Goal: Information Seeking & Learning: Compare options

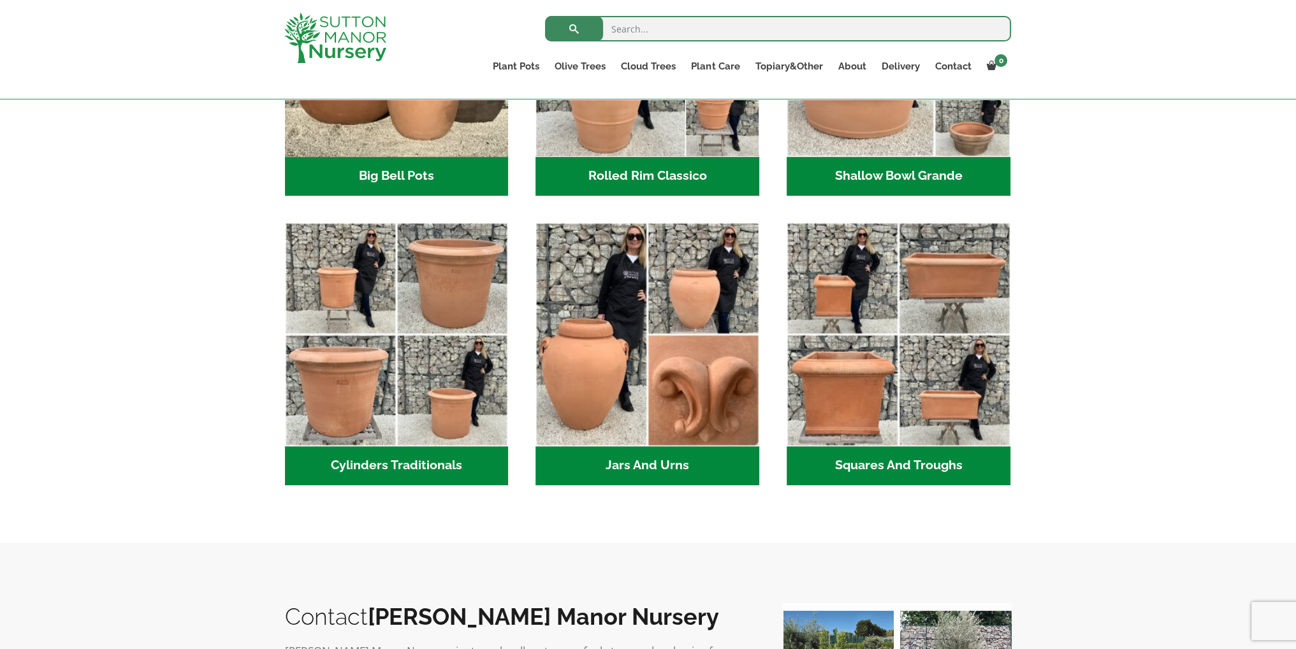
scroll to position [560, 0]
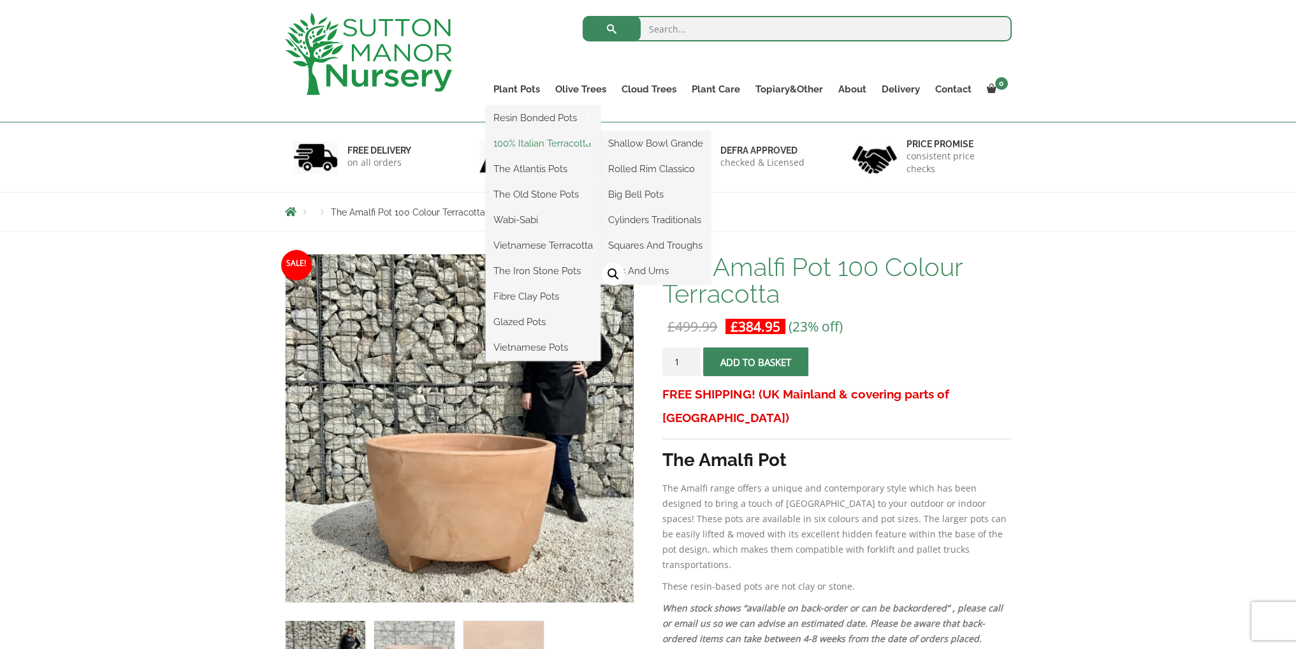
click at [532, 138] on link "100% Italian Terracotta" at bounding box center [543, 143] width 115 height 19
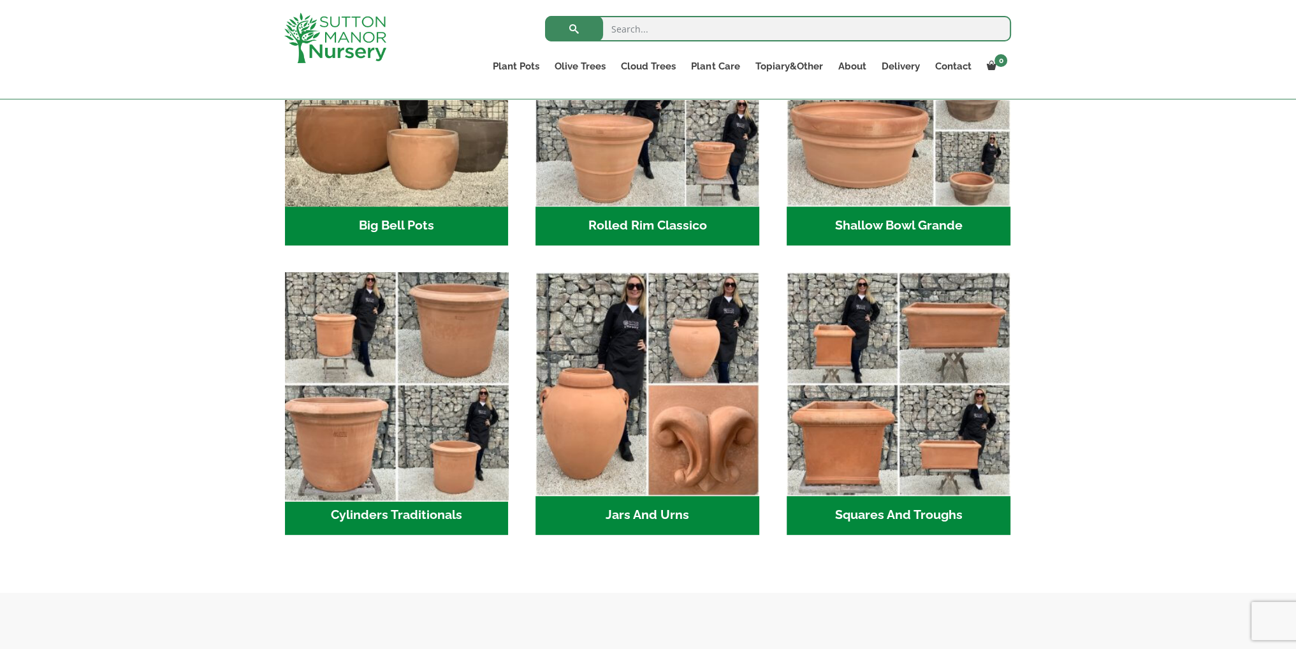
scroll to position [446, 0]
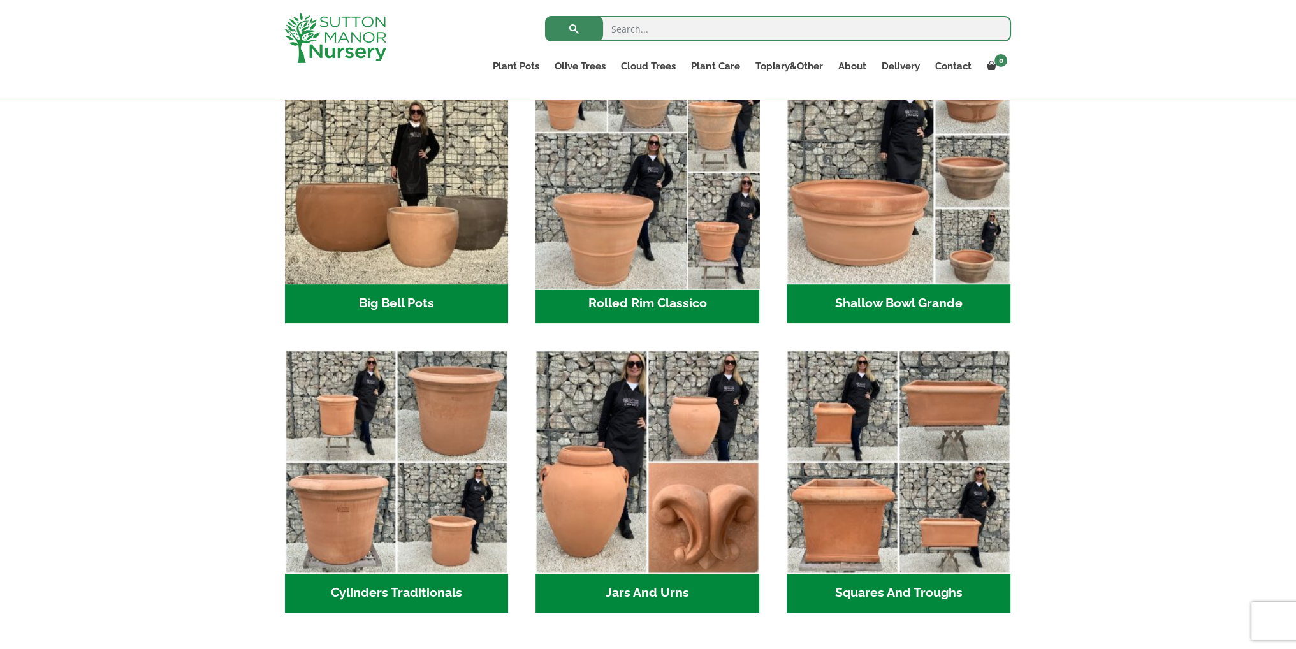
click at [620, 256] on img "Visit product category Rolled Rim Classico" at bounding box center [647, 172] width 235 height 235
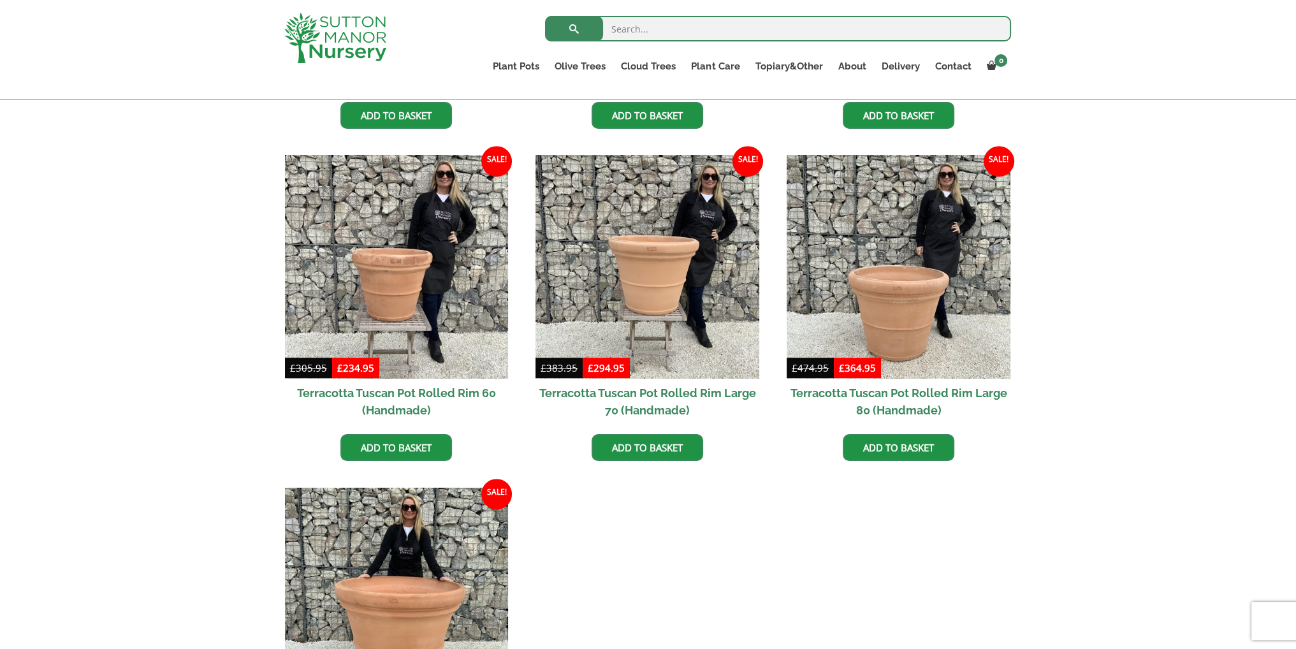
scroll to position [829, 0]
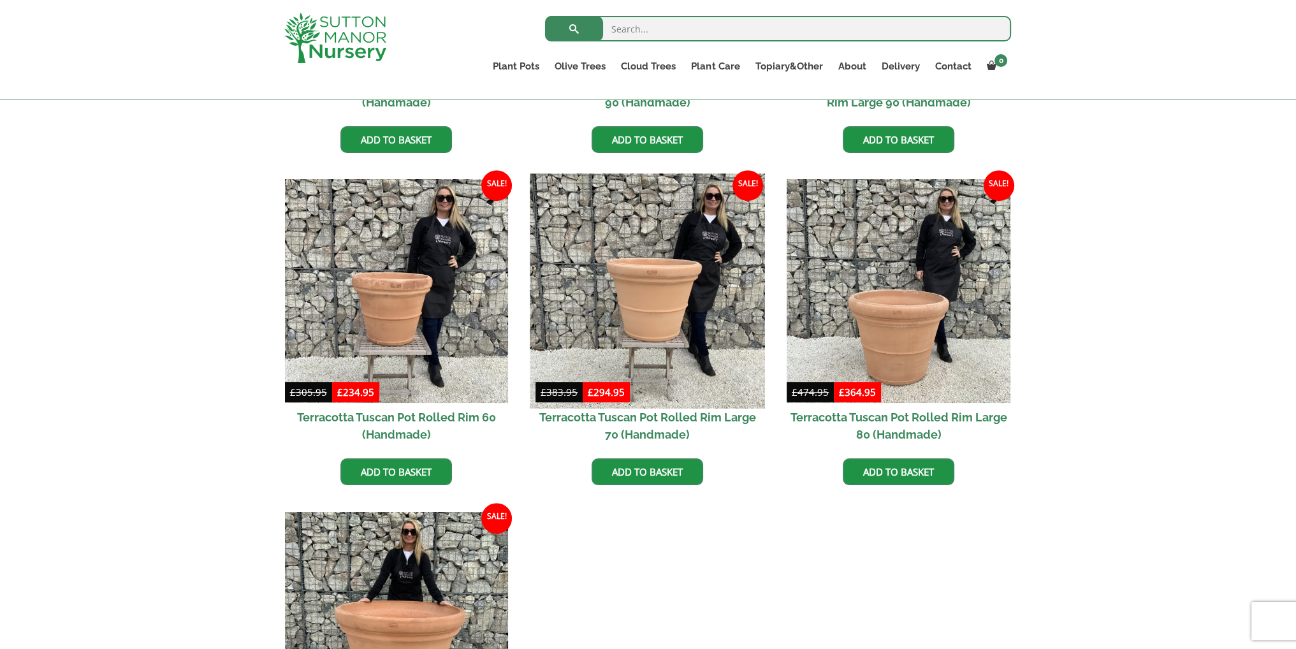
click at [645, 304] on img at bounding box center [647, 291] width 235 height 235
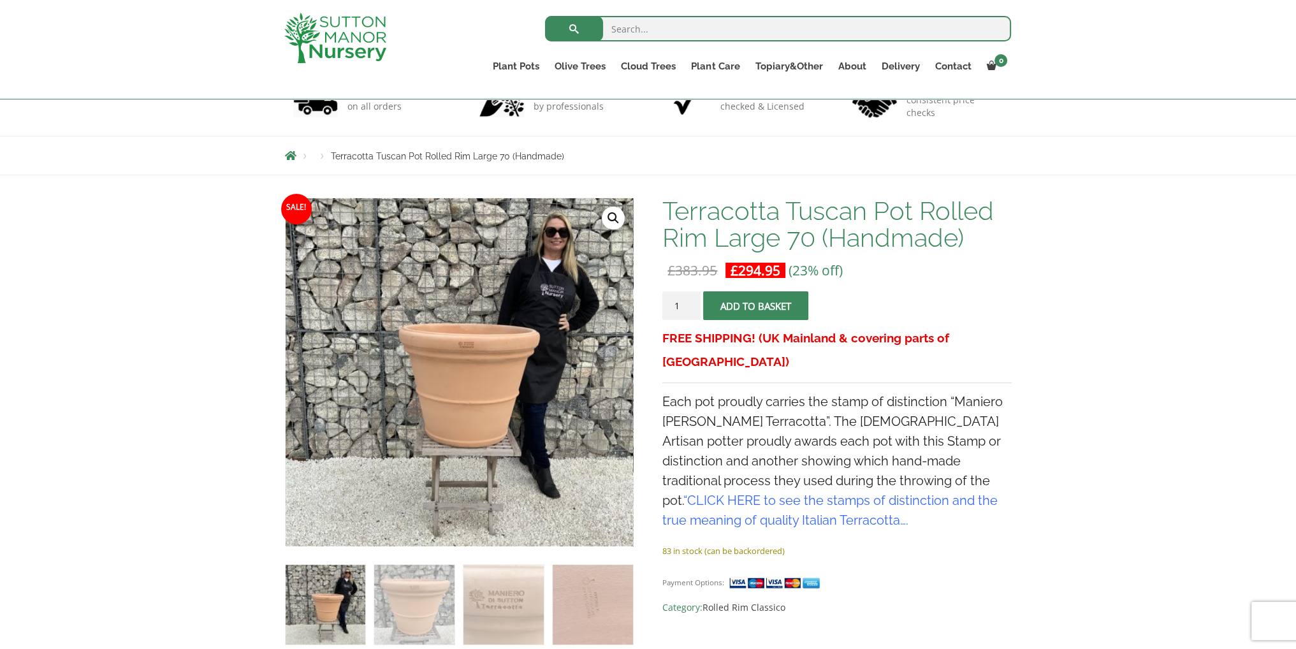
scroll to position [128, 0]
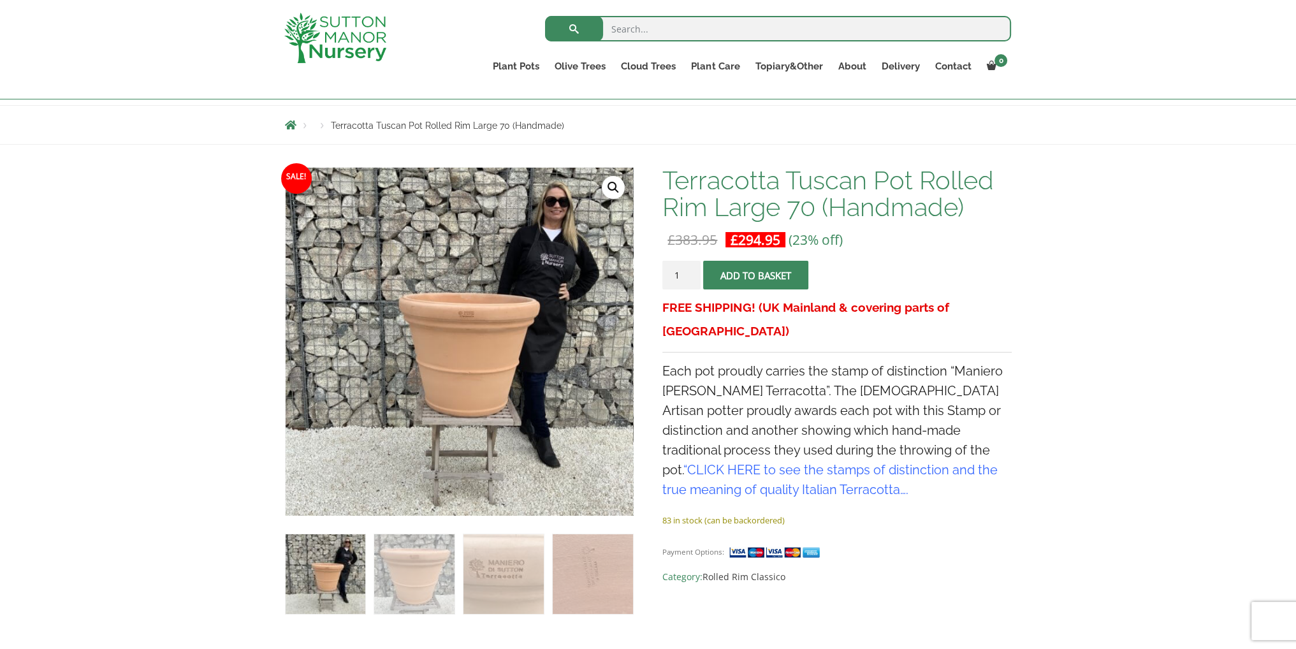
click at [914, 462] on link "CLICK HERE to see the stamps of distinction and the true meaning of quality Ita…" at bounding box center [829, 479] width 335 height 35
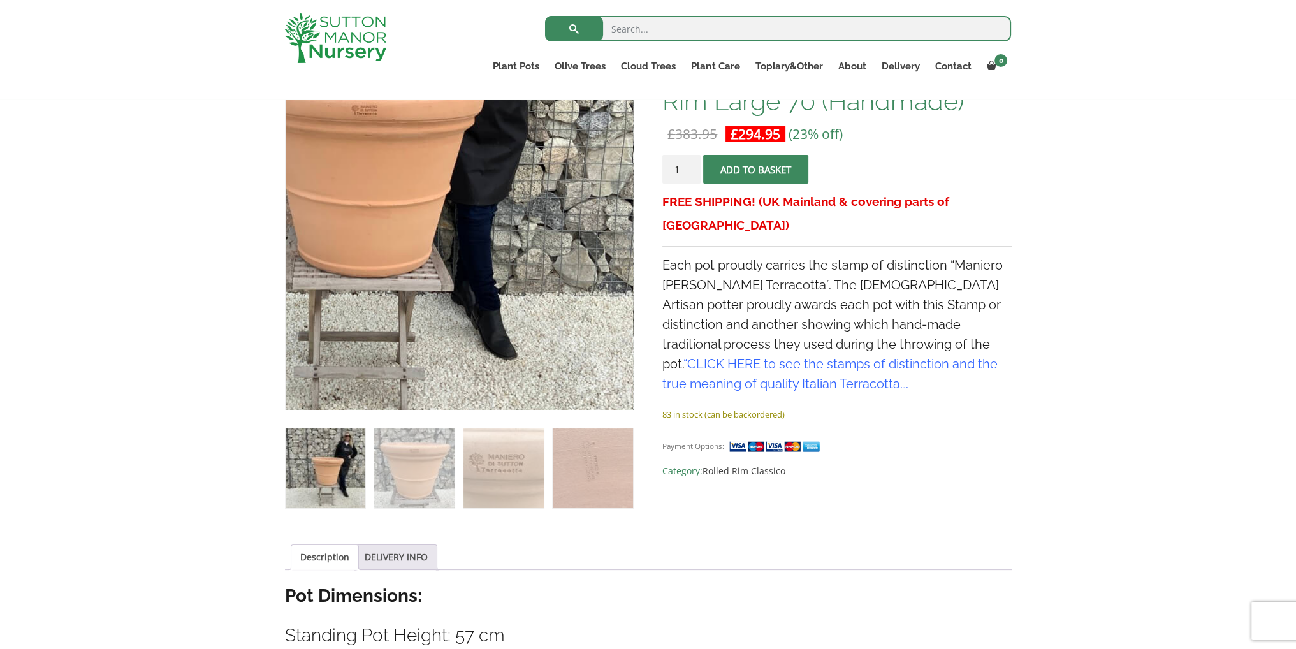
scroll to position [0, 0]
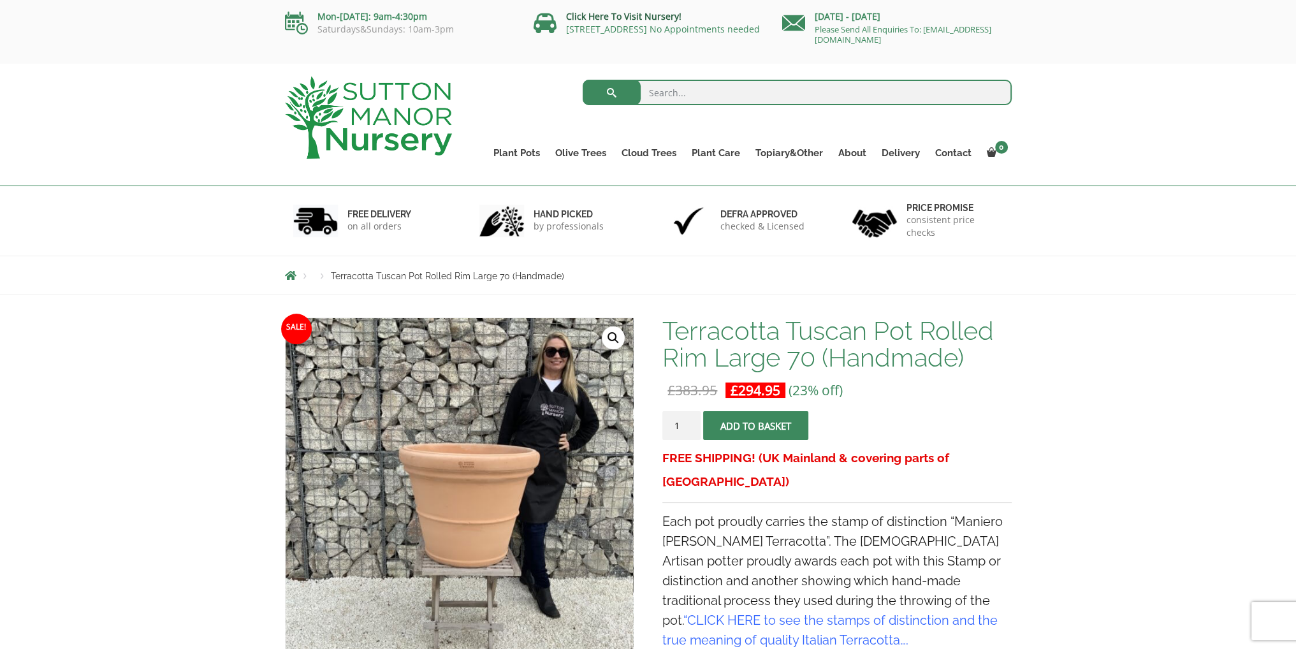
click at [604, 20] on link "Click Here To Visit Nursery!" at bounding box center [623, 16] width 115 height 12
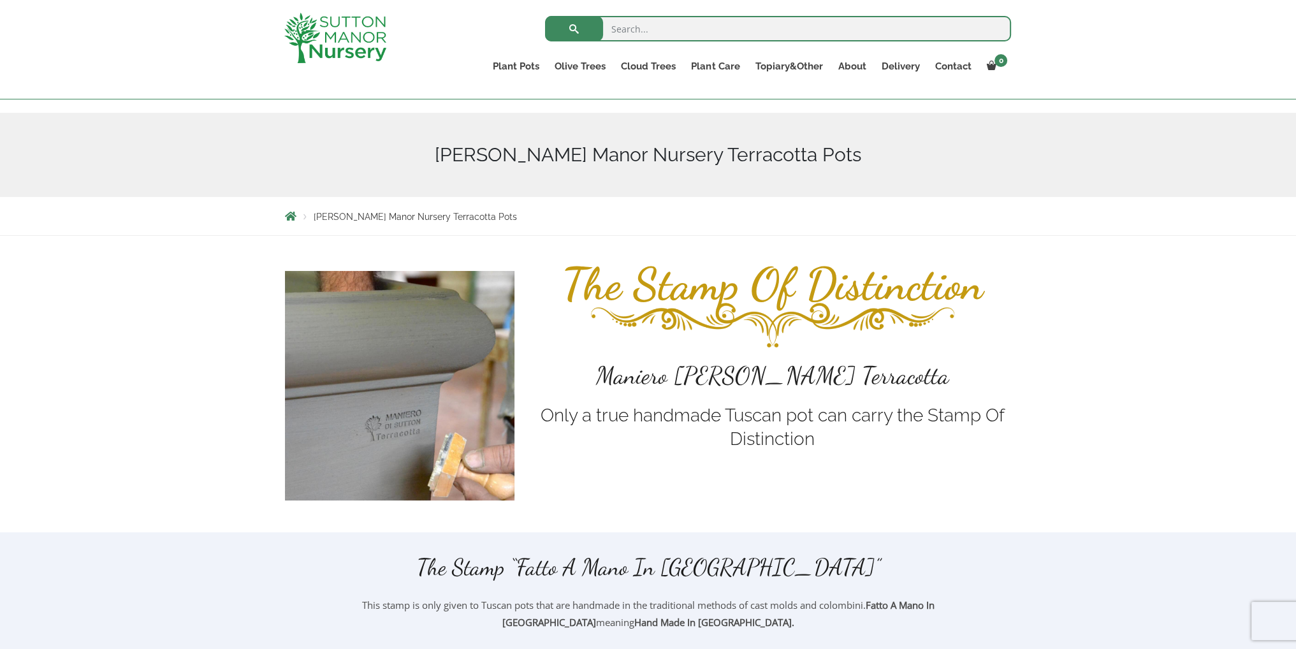
scroll to position [128, 0]
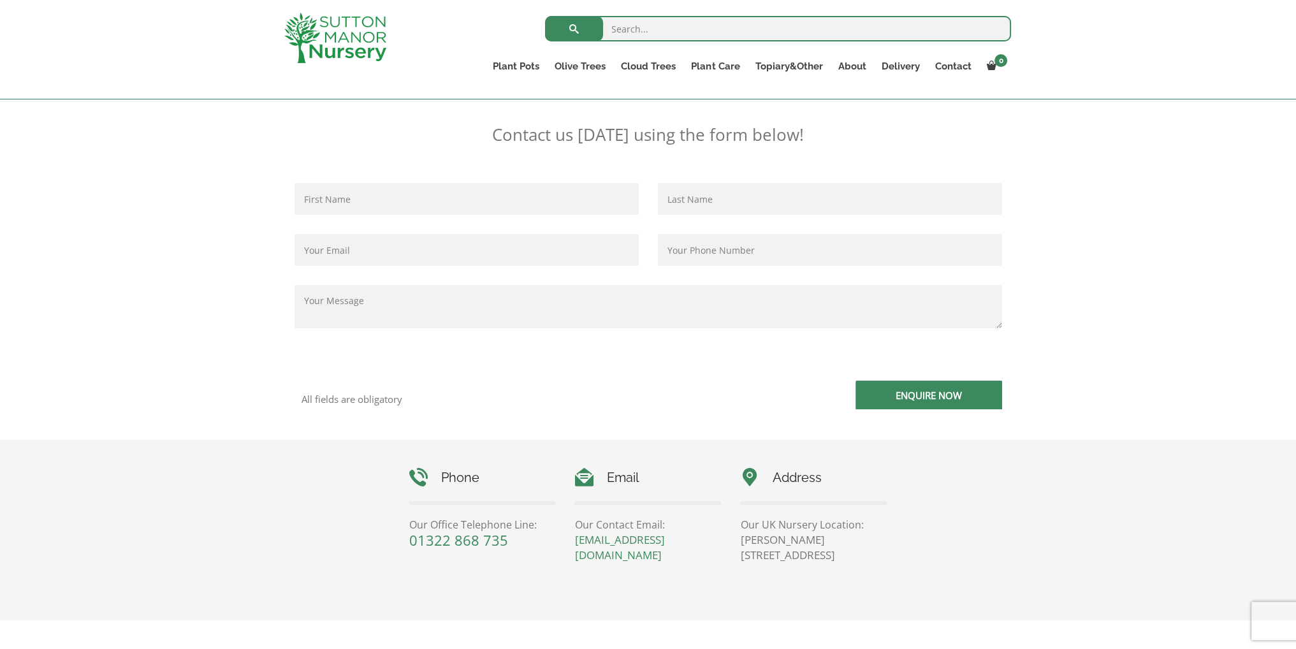
scroll to position [255, 0]
drag, startPoint x: 808, startPoint y: 555, endPoint x: 850, endPoint y: 557, distance: 42.7
click at [850, 557] on p "[PERSON_NAME][STREET_ADDRESS]" at bounding box center [813, 546] width 147 height 31
click at [732, 198] on link "Plant Food" at bounding box center [736, 196] width 107 height 19
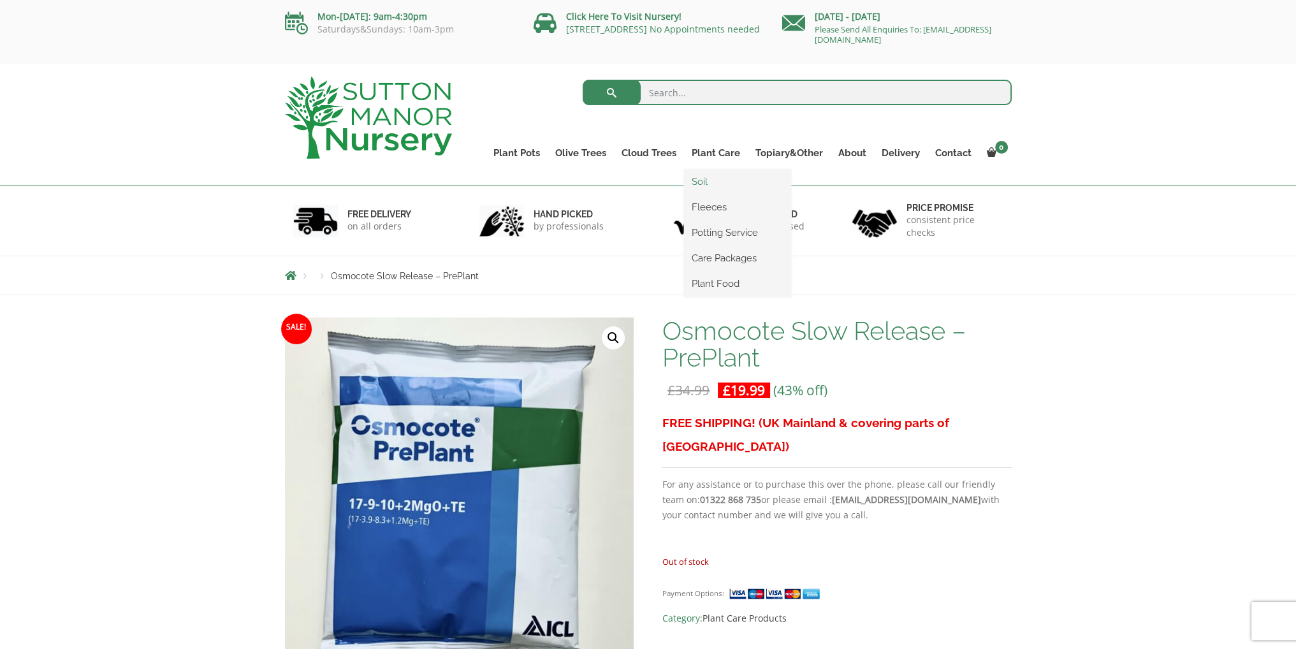
click at [705, 184] on link "Soil" at bounding box center [737, 181] width 107 height 19
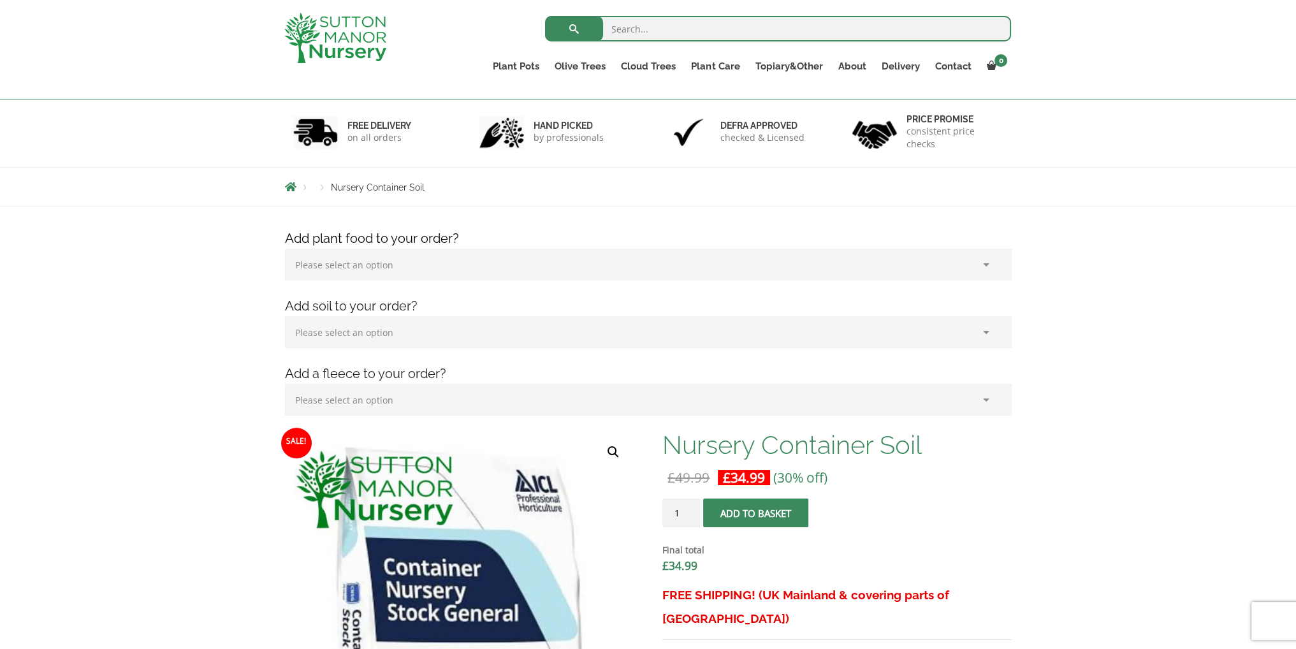
scroll to position [64, 0]
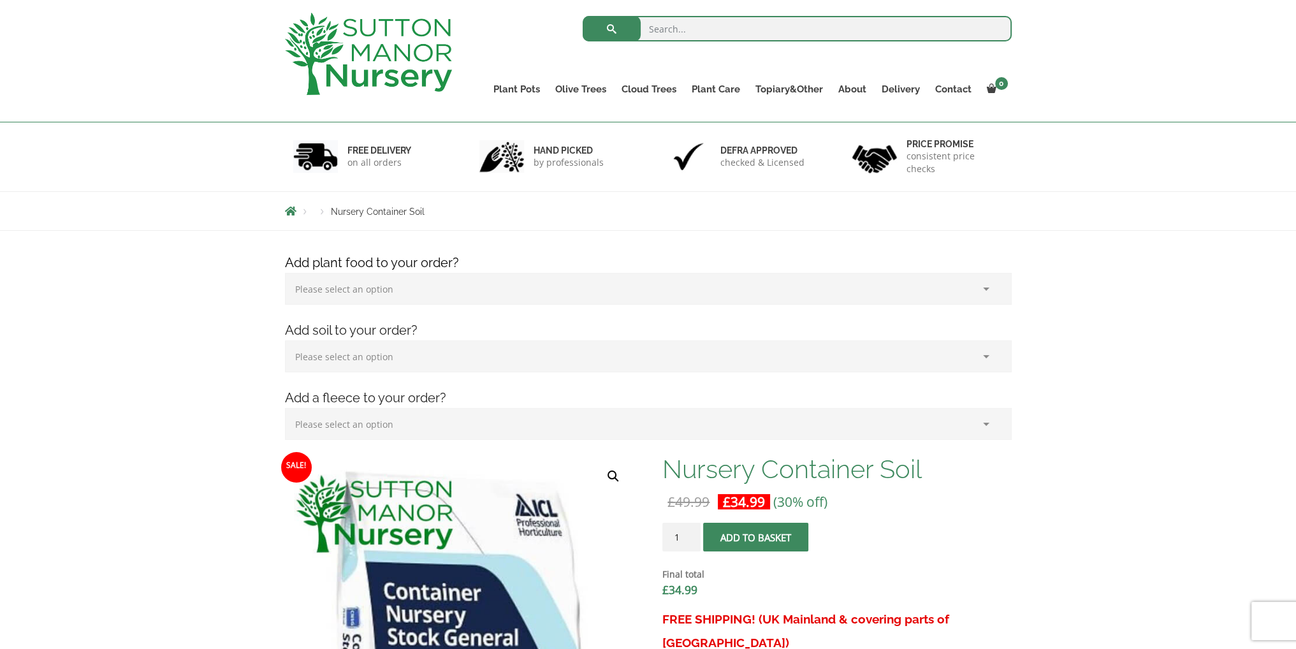
click at [597, 418] on select "Please select an option (x1) Horticultural Fleece (£24.95)" at bounding box center [648, 424] width 727 height 32
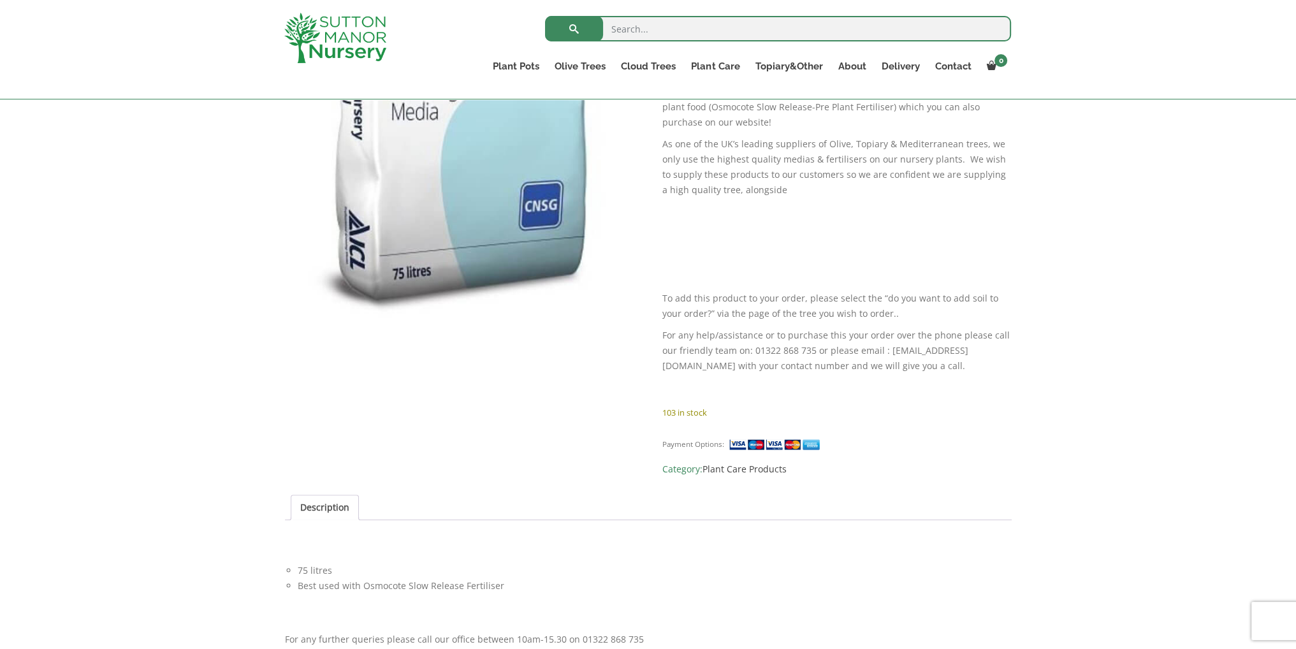
scroll to position [510, 0]
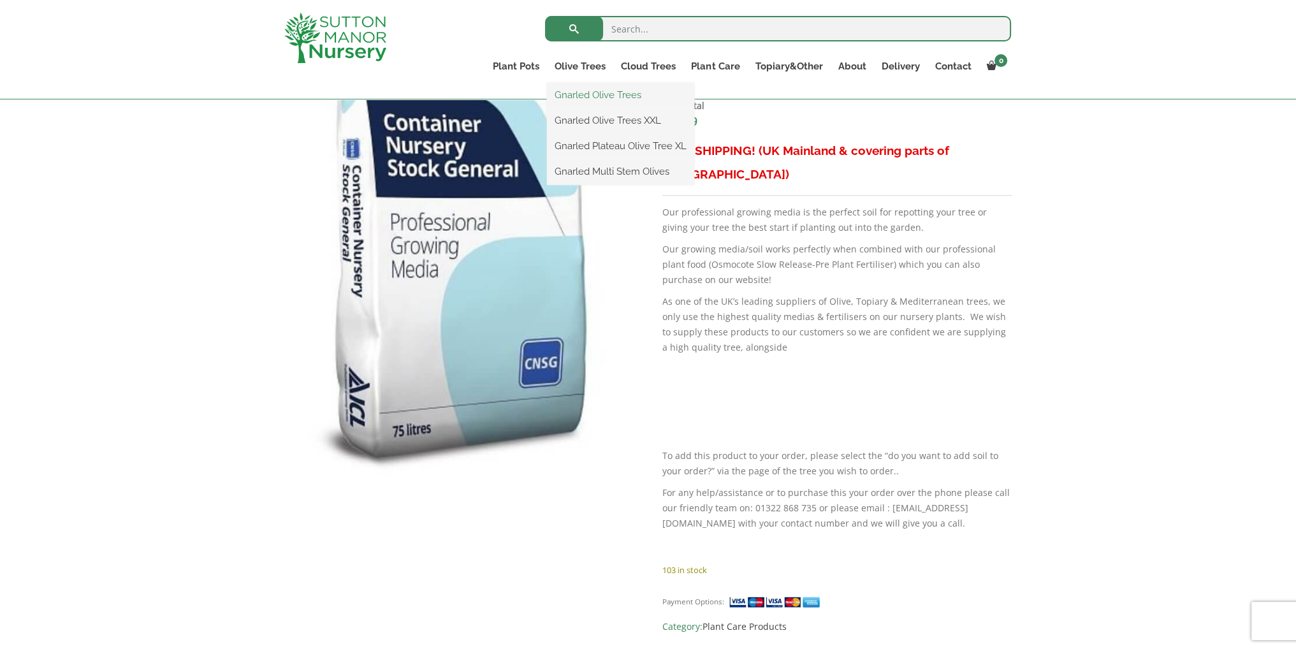
click at [602, 97] on link "Gnarled Olive Trees" at bounding box center [620, 94] width 147 height 19
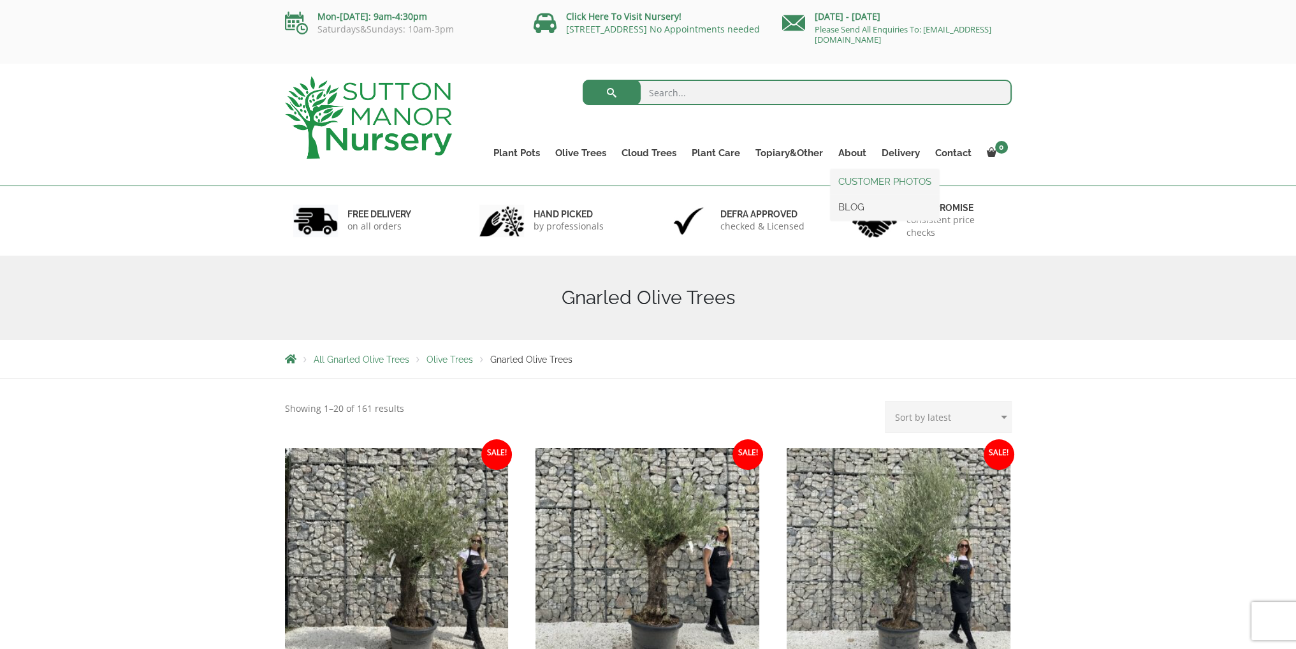
click at [869, 184] on link "CUSTOMER PHOTOS" at bounding box center [885, 181] width 108 height 19
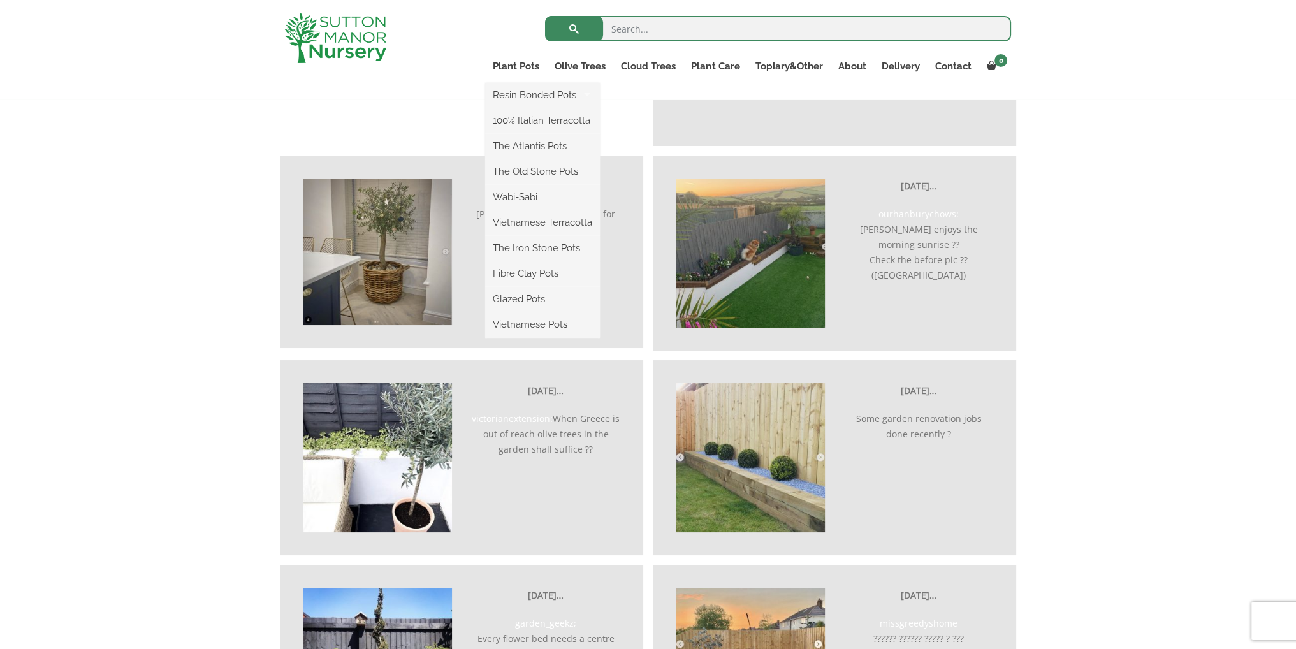
scroll to position [2231, 0]
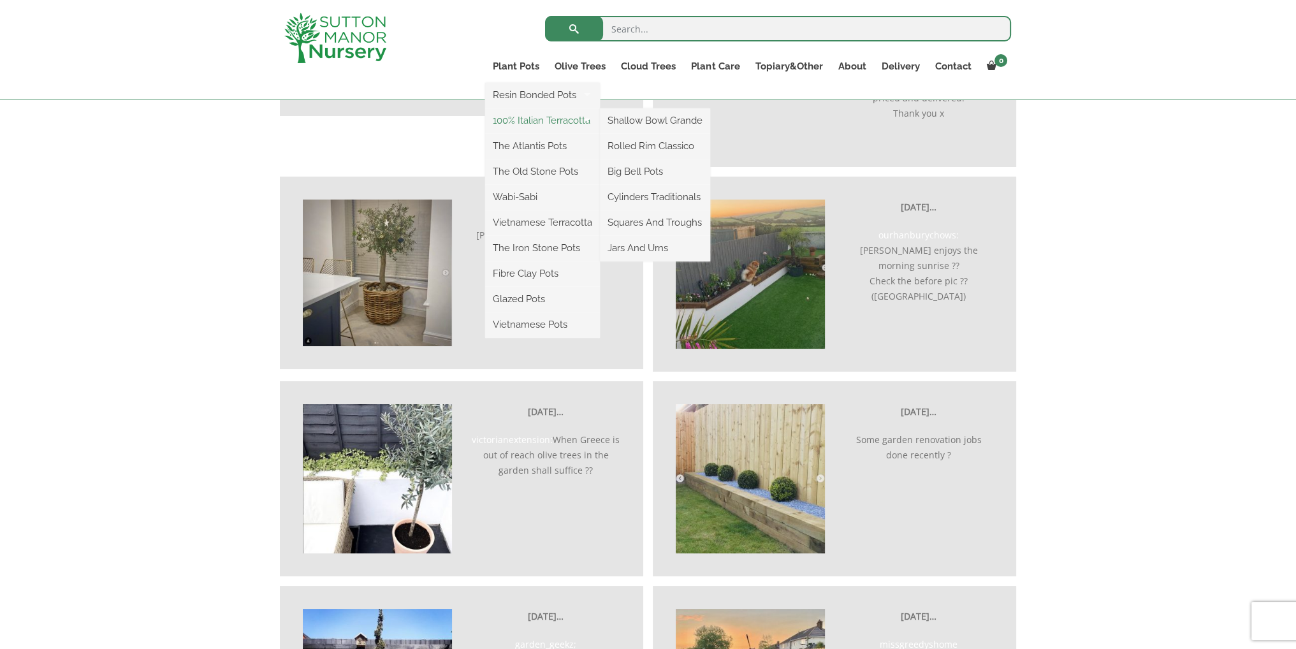
click at [545, 118] on link "100% Italian Terracotta" at bounding box center [542, 120] width 115 height 19
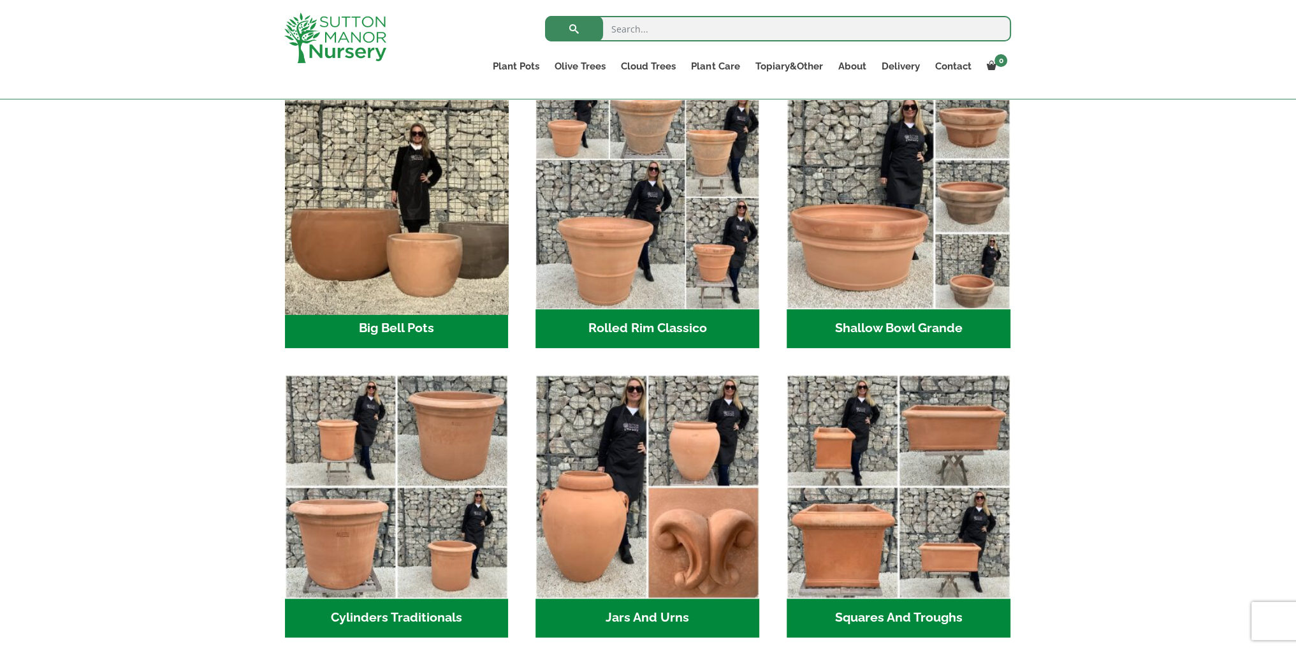
scroll to position [383, 0]
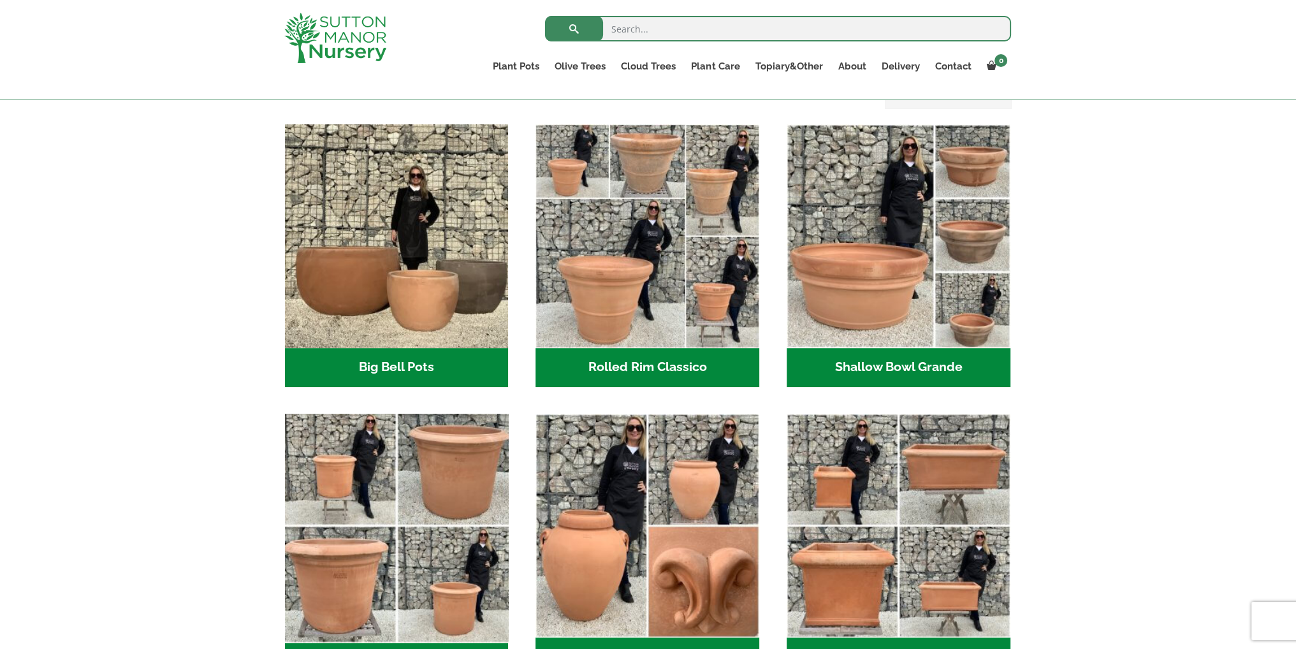
click at [354, 488] on img "Visit product category Cylinders Traditionals" at bounding box center [396, 525] width 235 height 235
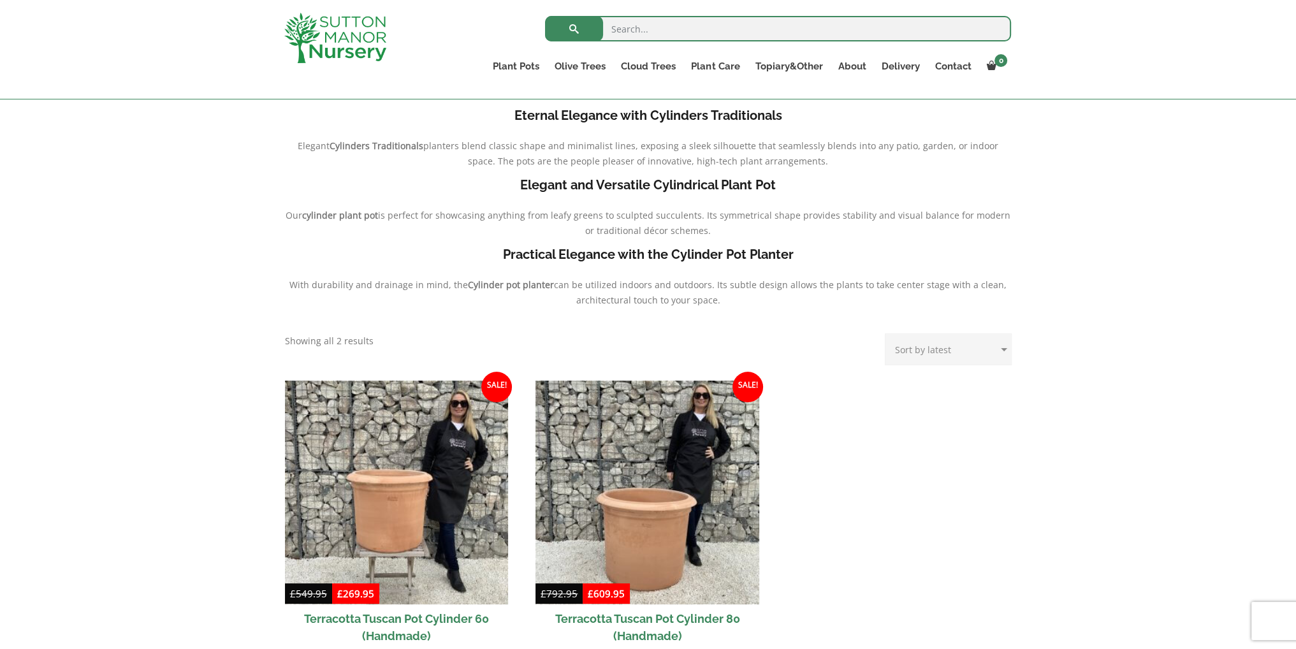
scroll to position [446, 0]
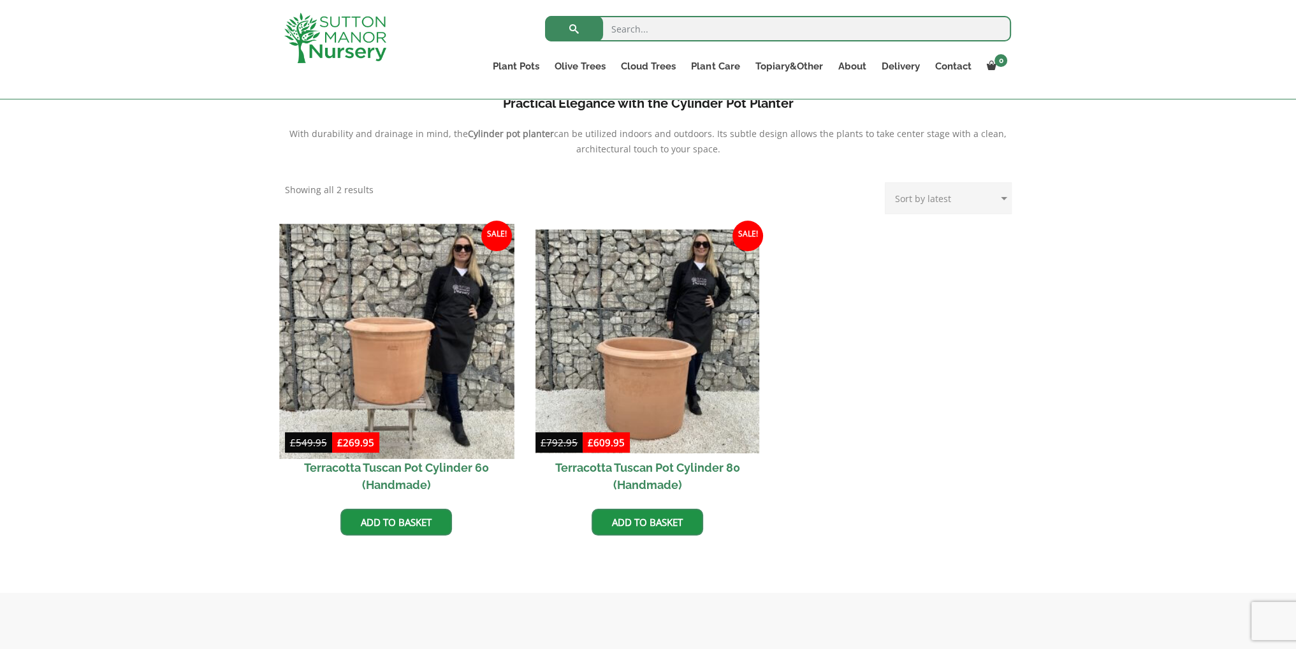
click at [428, 424] on img at bounding box center [396, 341] width 235 height 235
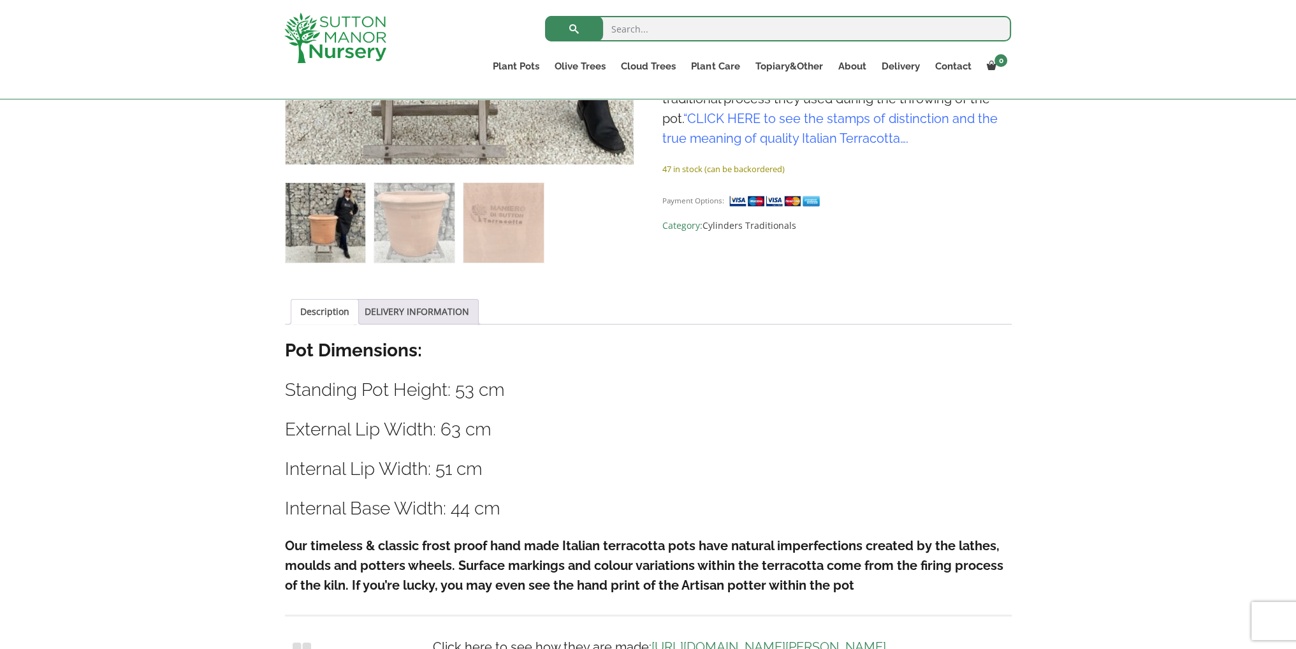
scroll to position [510, 0]
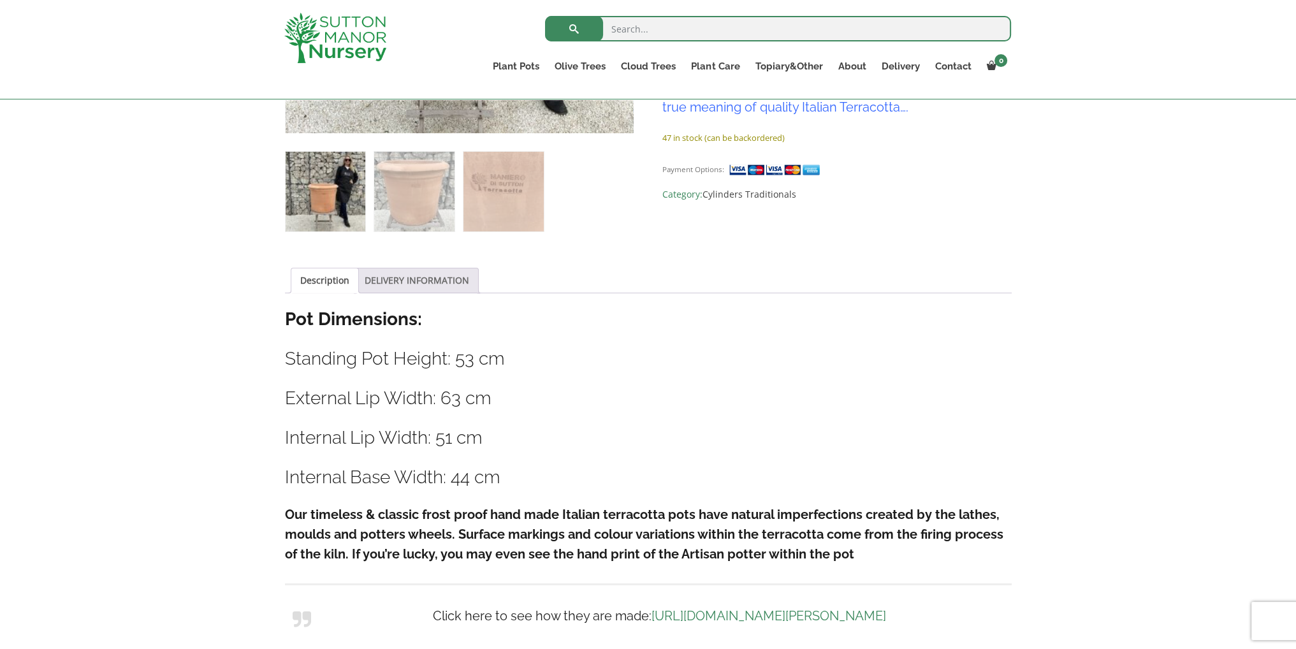
click at [434, 282] on link "DELIVERY INFORMATION" at bounding box center [417, 280] width 105 height 24
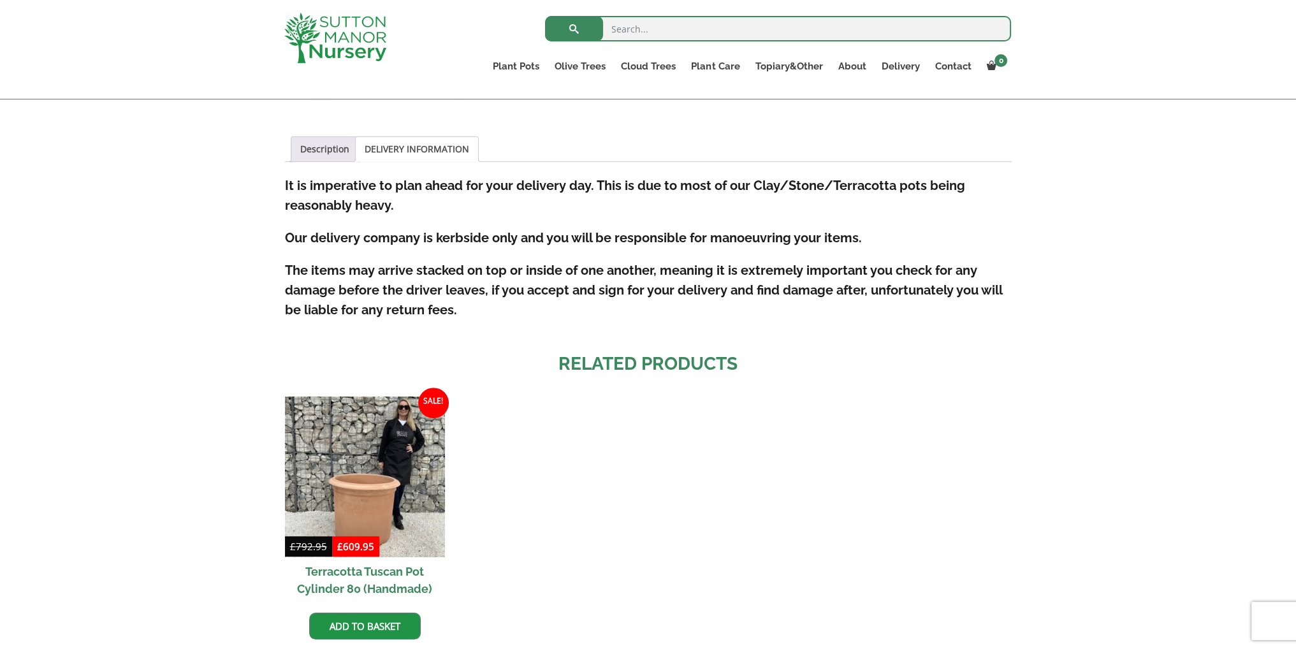
scroll to position [574, 0]
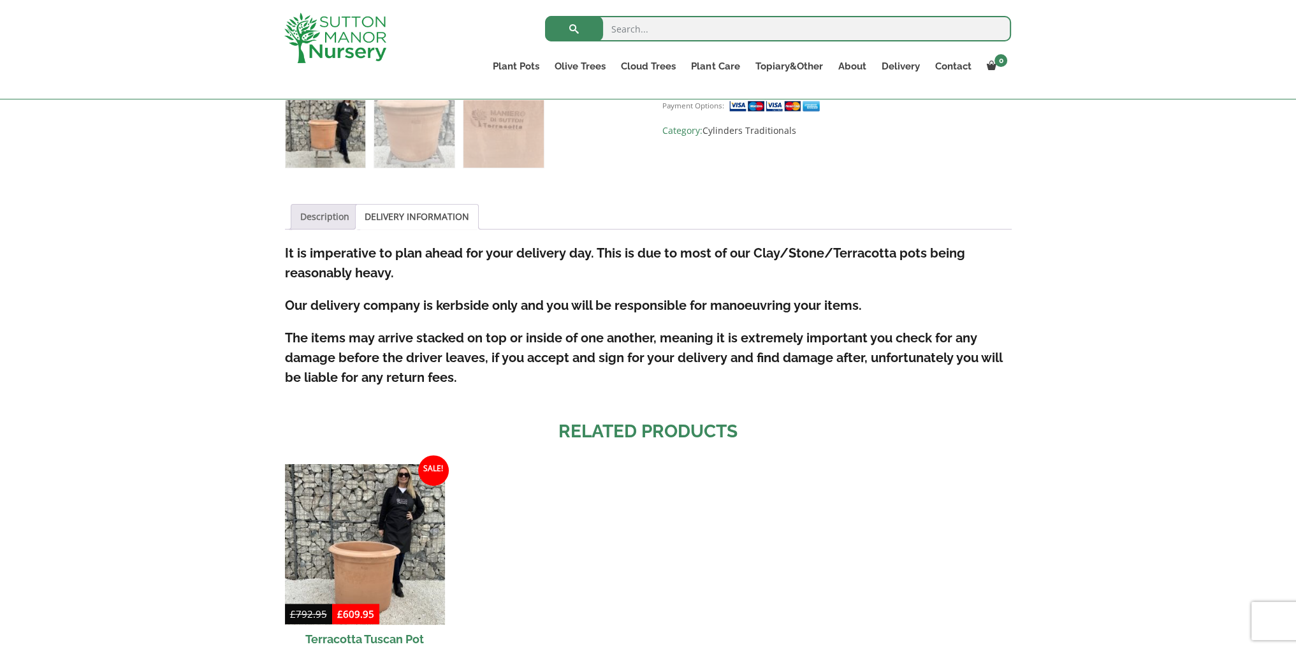
click at [340, 209] on link "Description" at bounding box center [324, 217] width 49 height 24
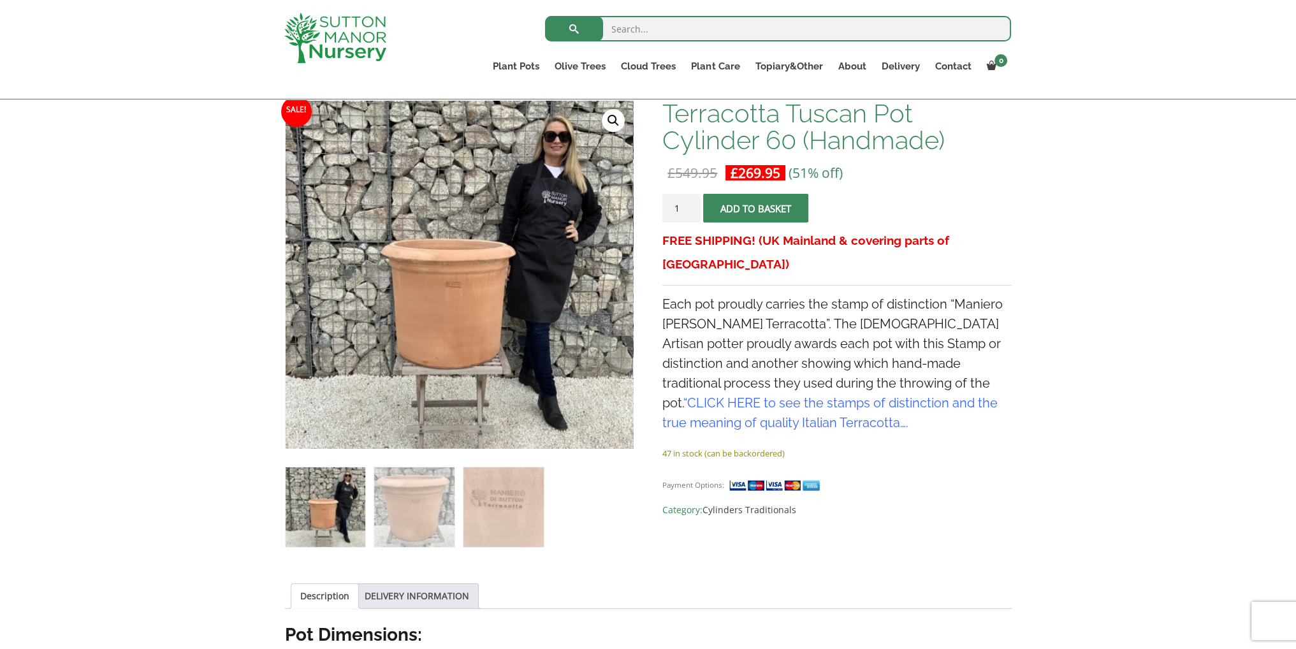
scroll to position [191, 0]
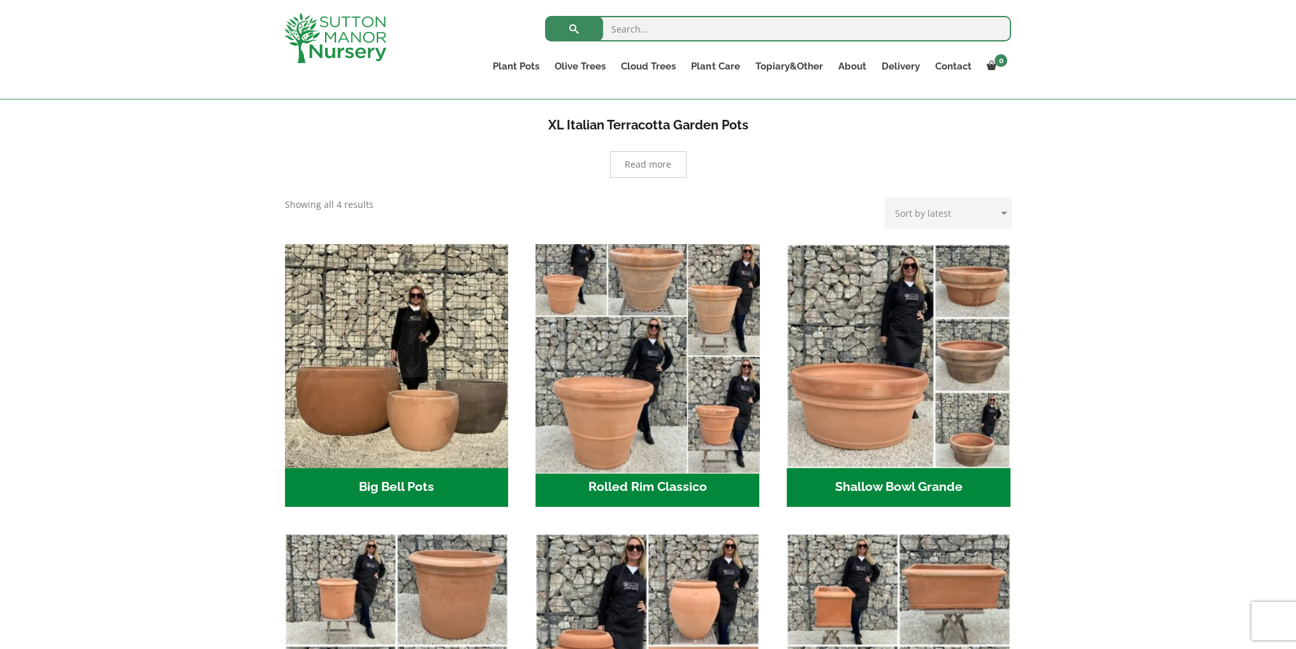
scroll to position [255, 0]
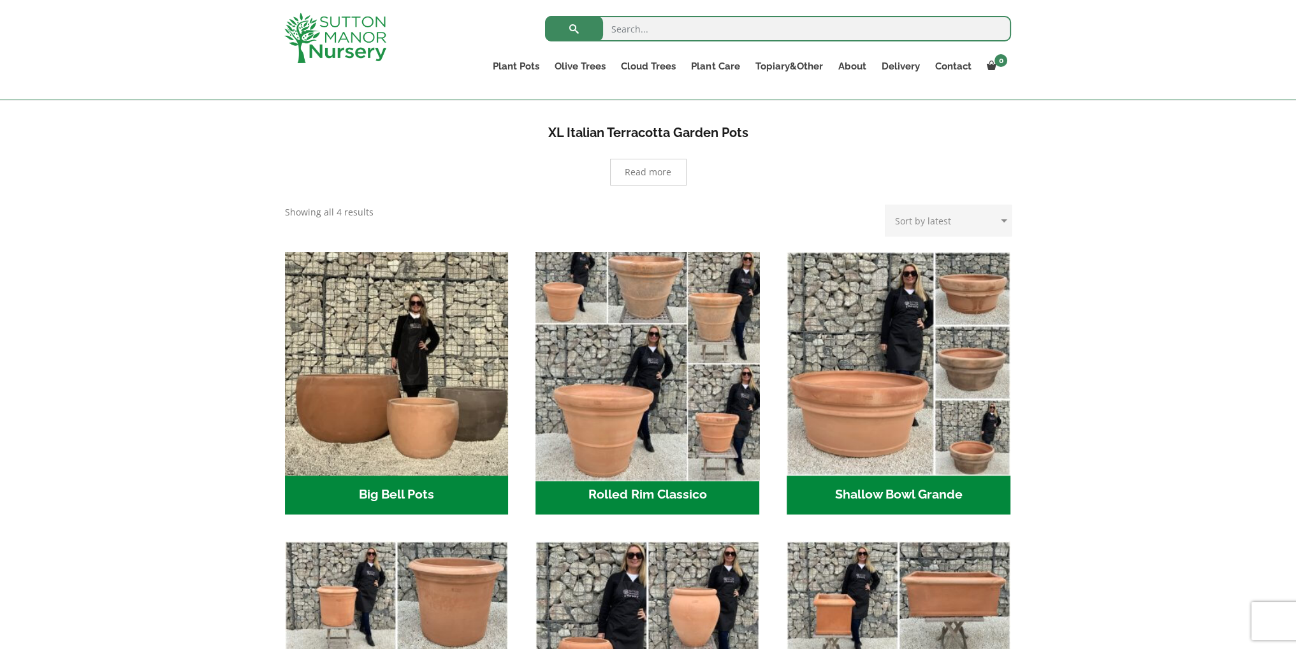
click at [635, 360] on img "Visit product category Rolled Rim Classico" at bounding box center [647, 363] width 235 height 235
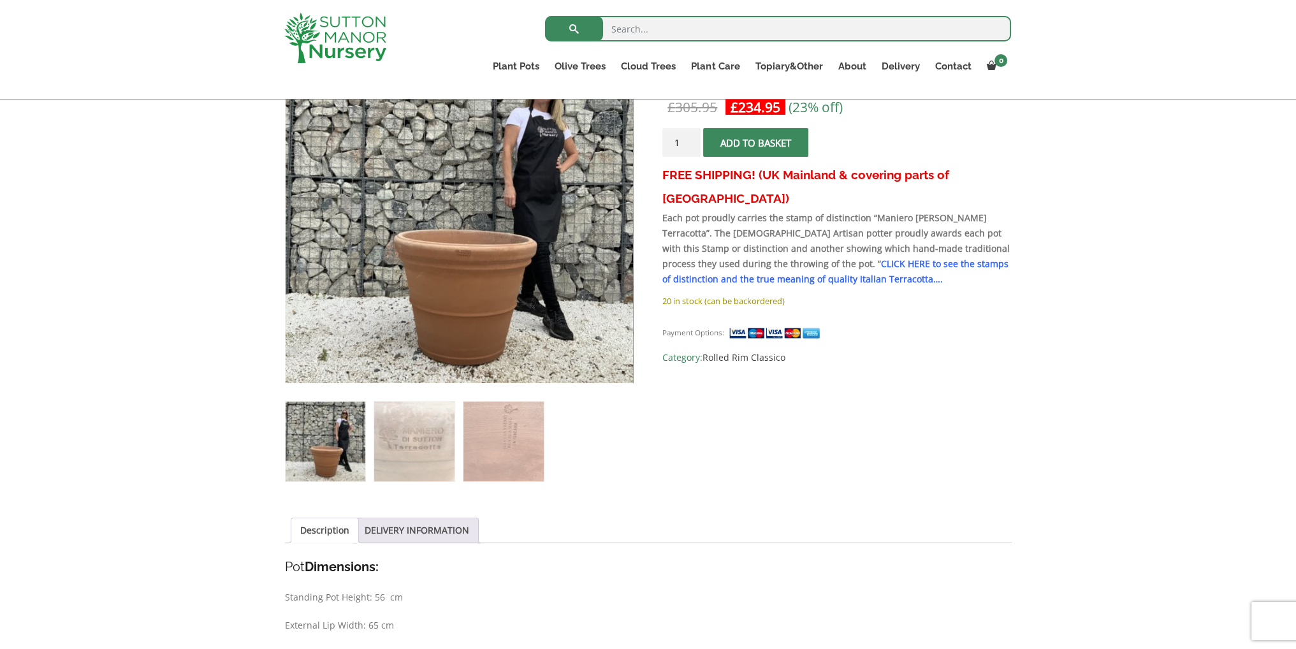
scroll to position [255, 0]
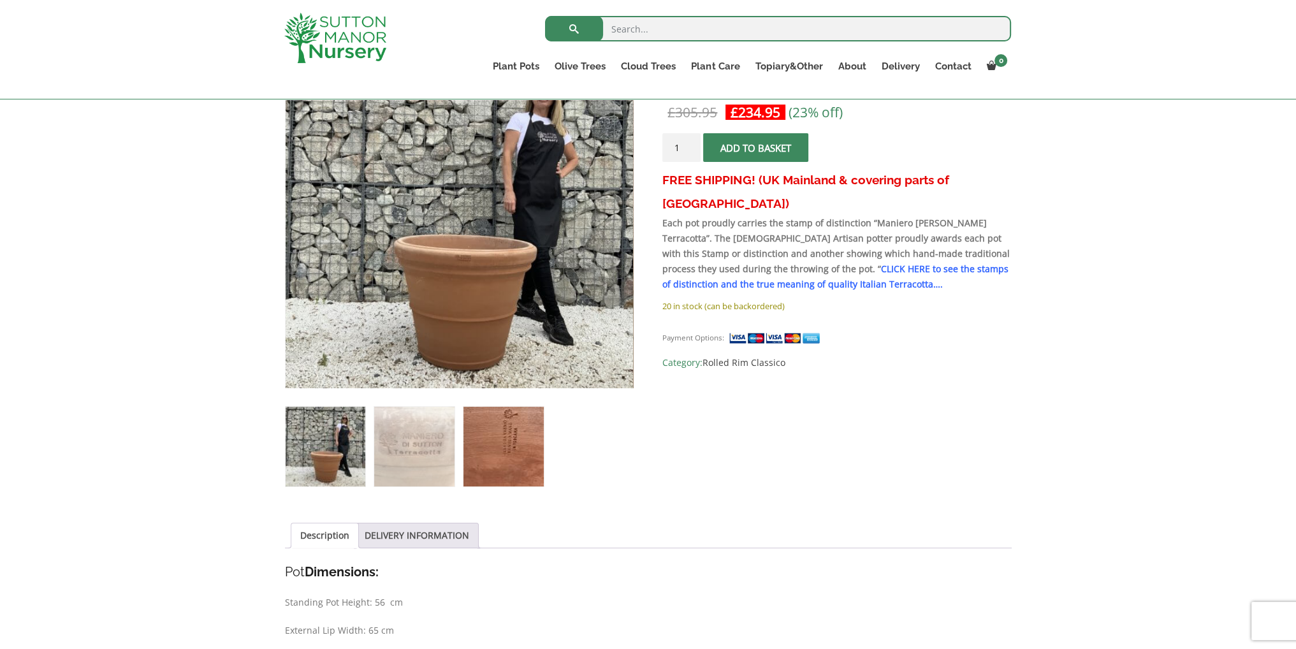
click at [494, 439] on img at bounding box center [503, 447] width 80 height 80
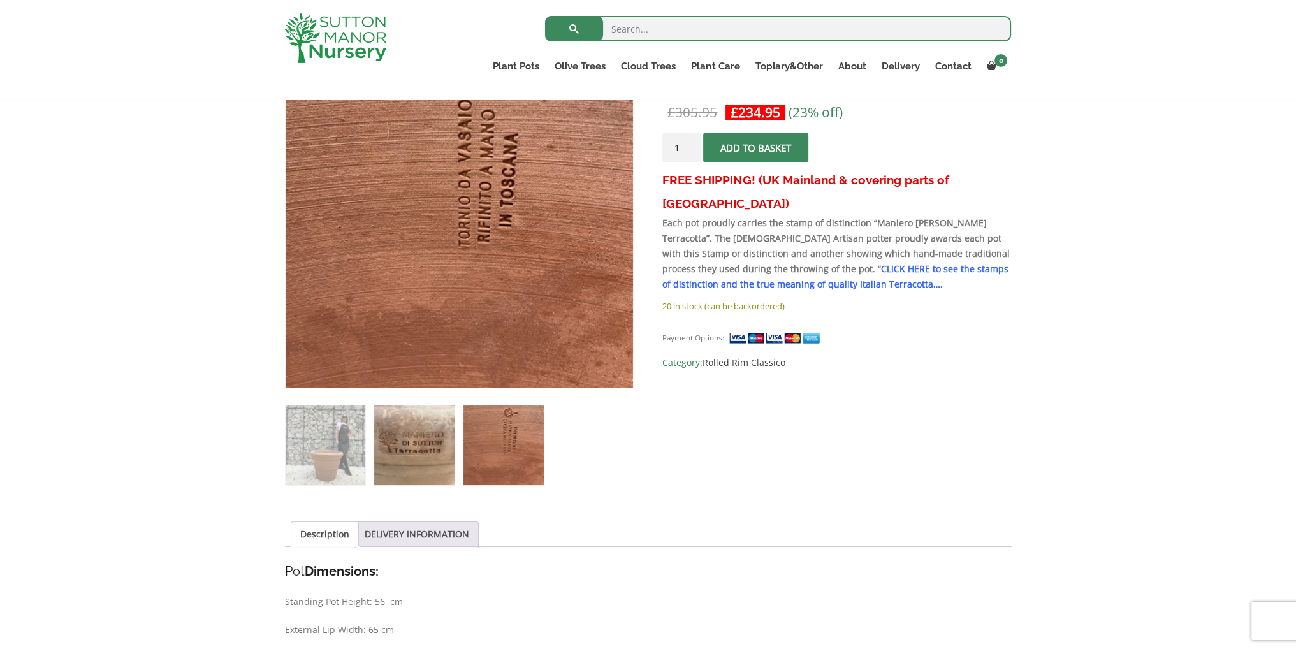
click at [423, 444] on img at bounding box center [414, 445] width 80 height 80
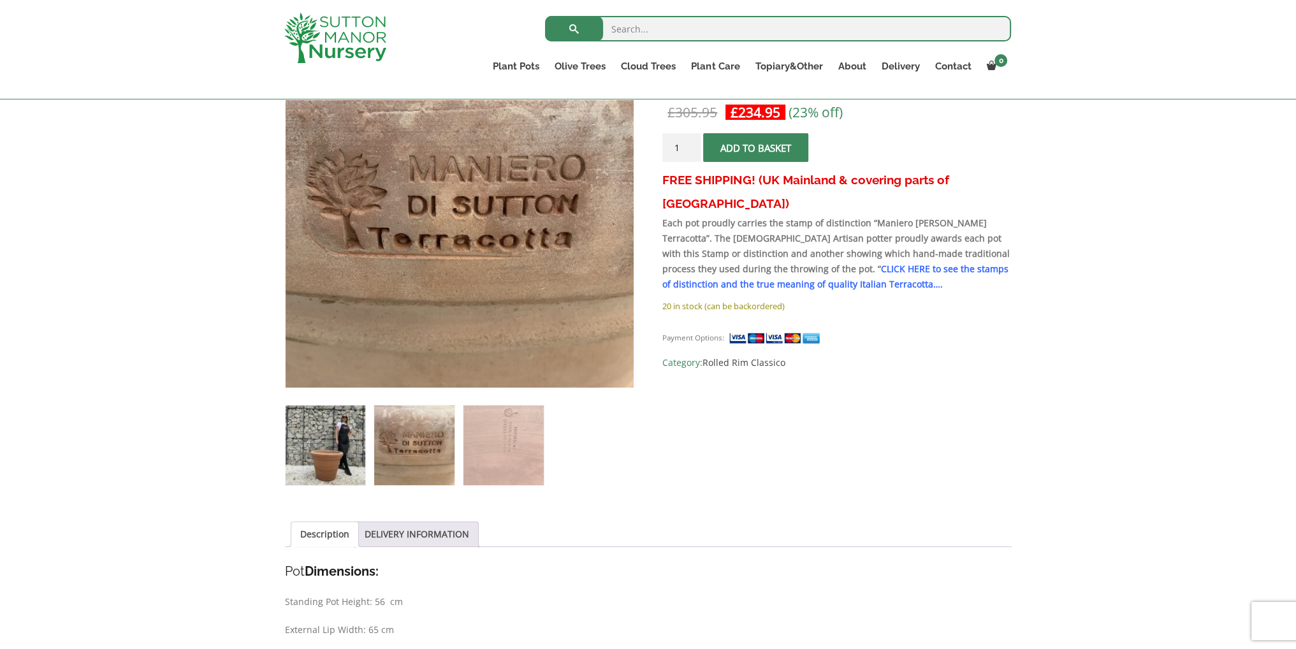
click at [338, 446] on img at bounding box center [326, 445] width 80 height 80
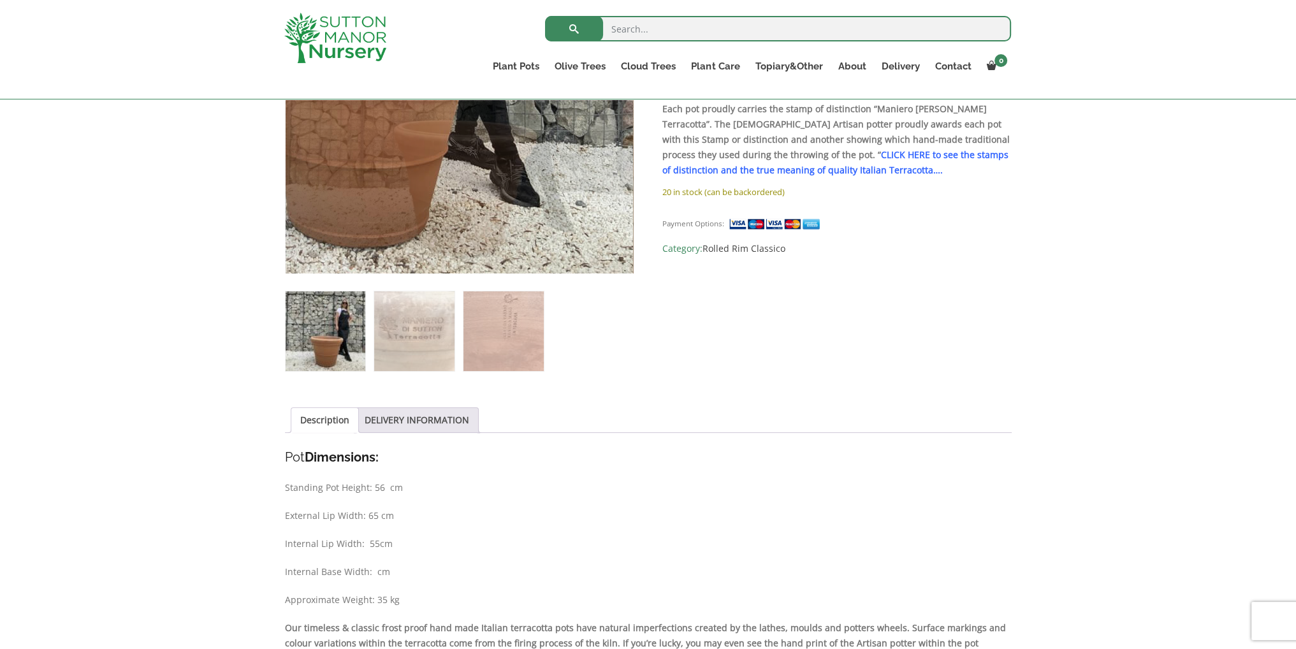
scroll to position [446, 0]
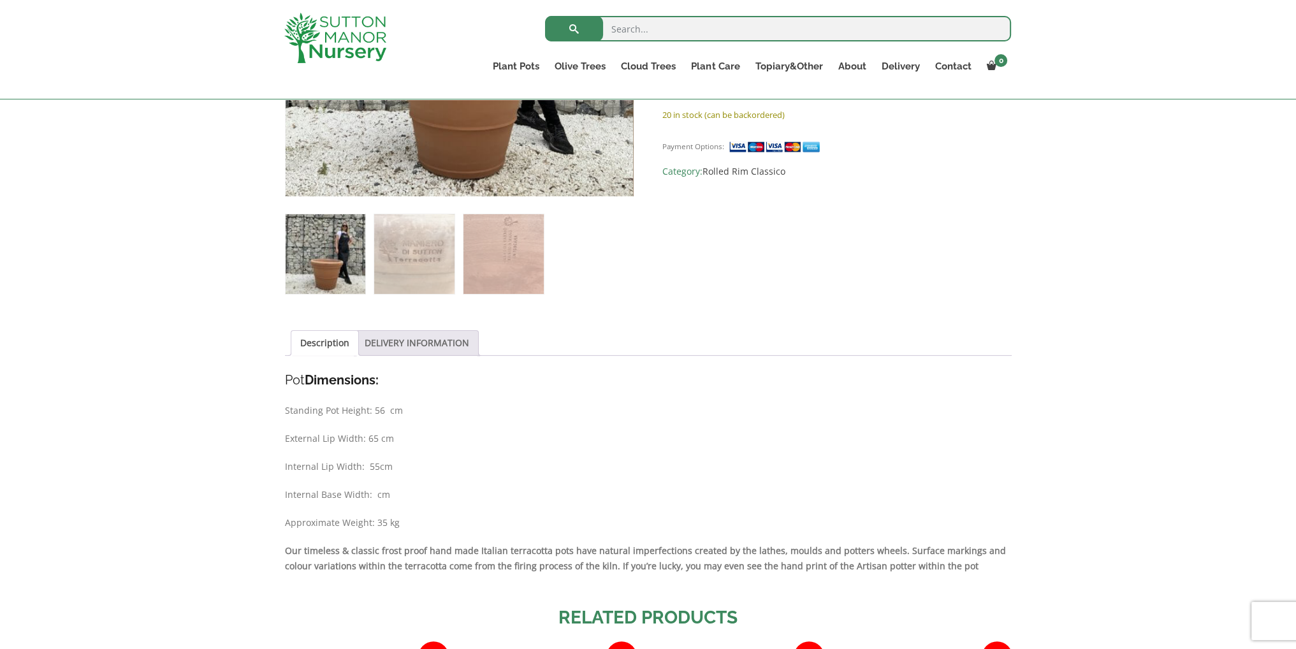
click at [419, 346] on link "DELIVERY INFORMATION" at bounding box center [417, 343] width 105 height 24
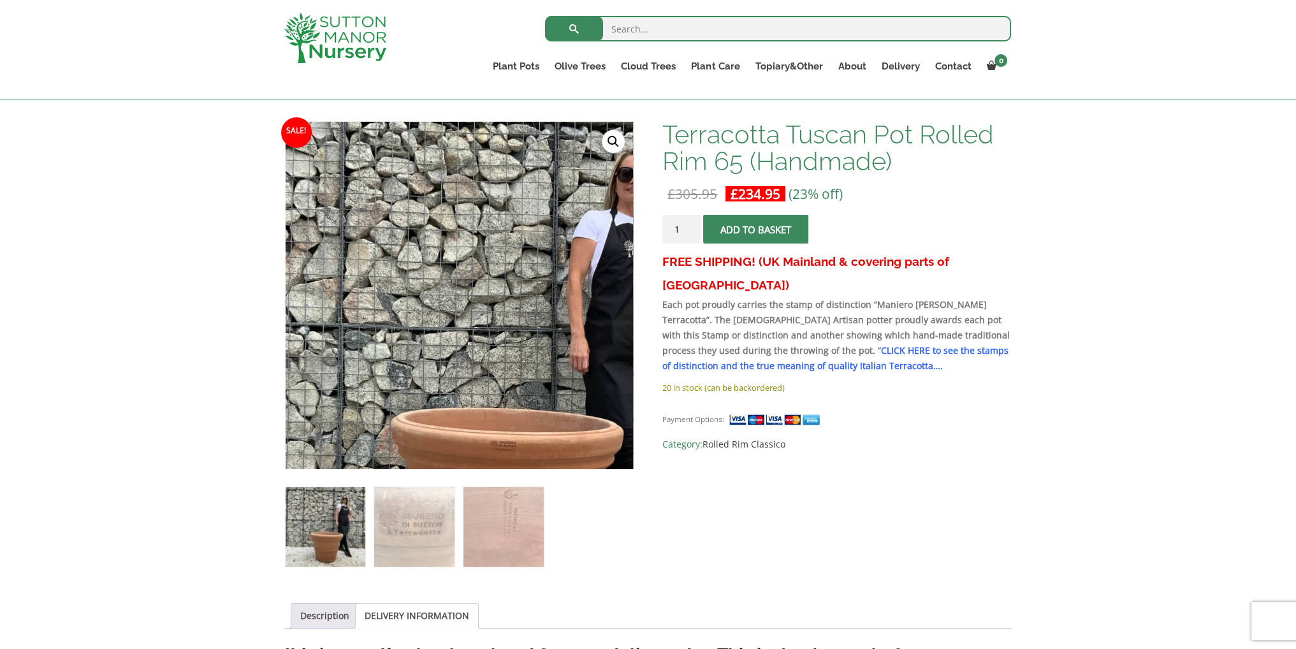
scroll to position [64, 0]
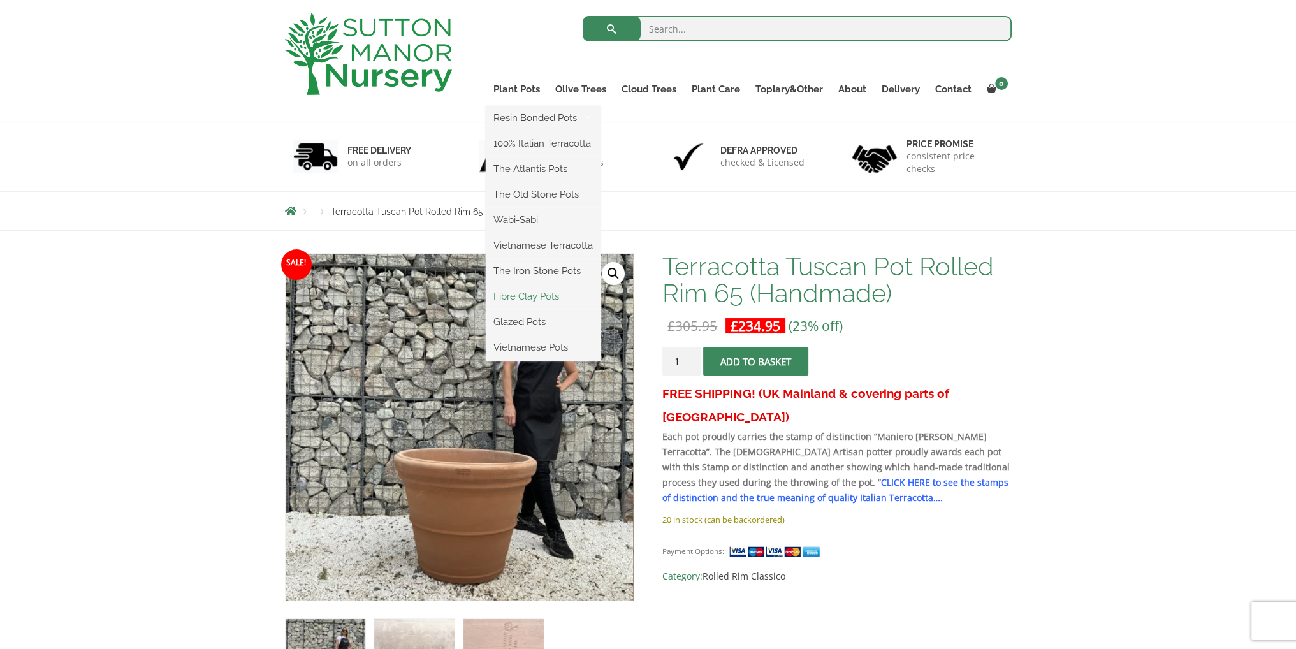
click at [541, 301] on link "Fibre Clay Pots" at bounding box center [543, 296] width 115 height 19
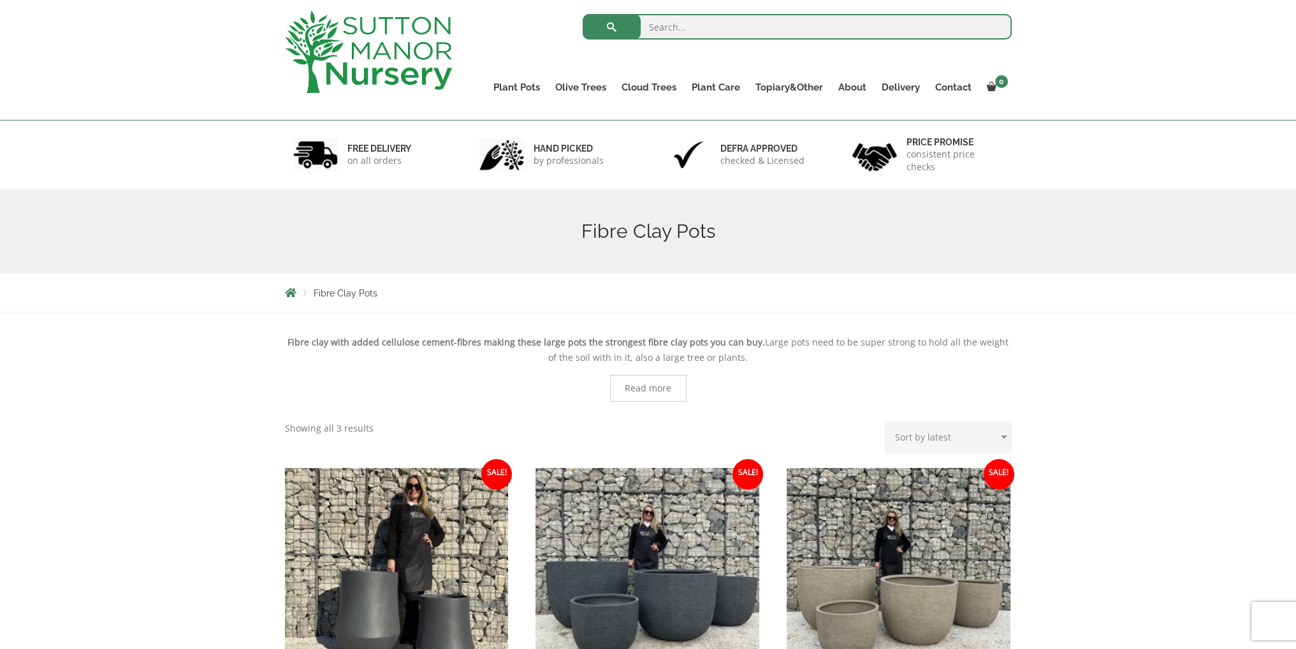
scroll to position [64, 0]
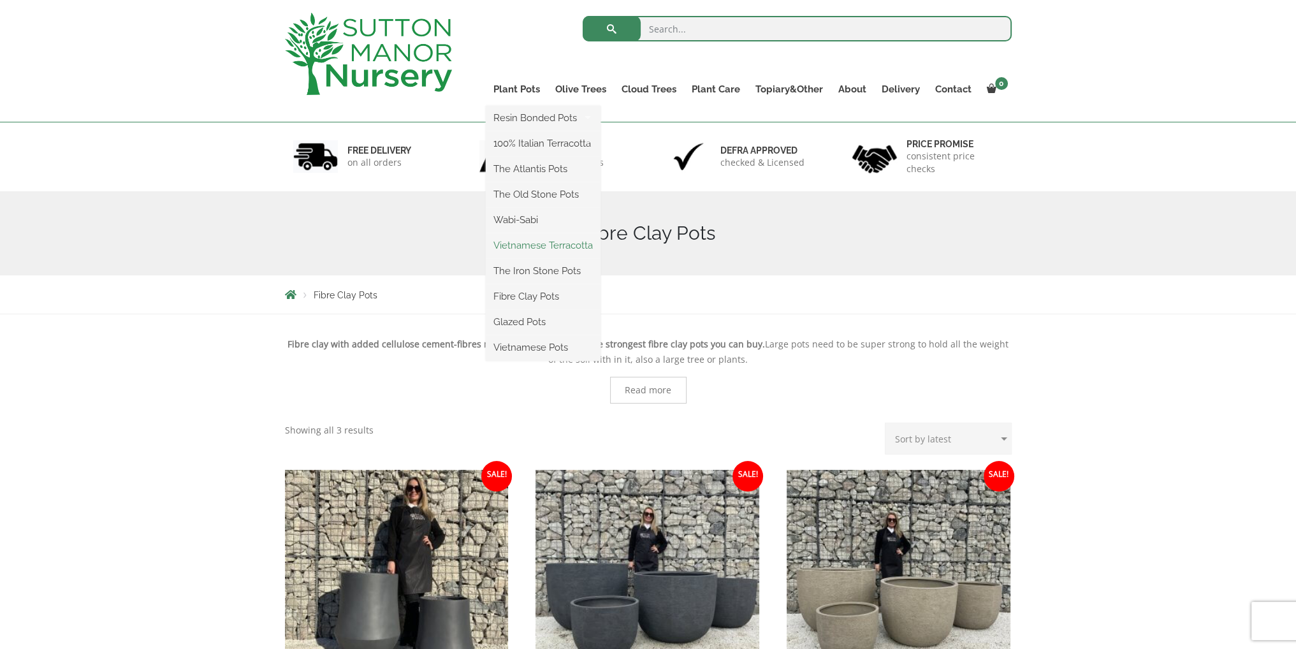
click at [537, 251] on link "Vietnamese Terracotta" at bounding box center [543, 245] width 115 height 19
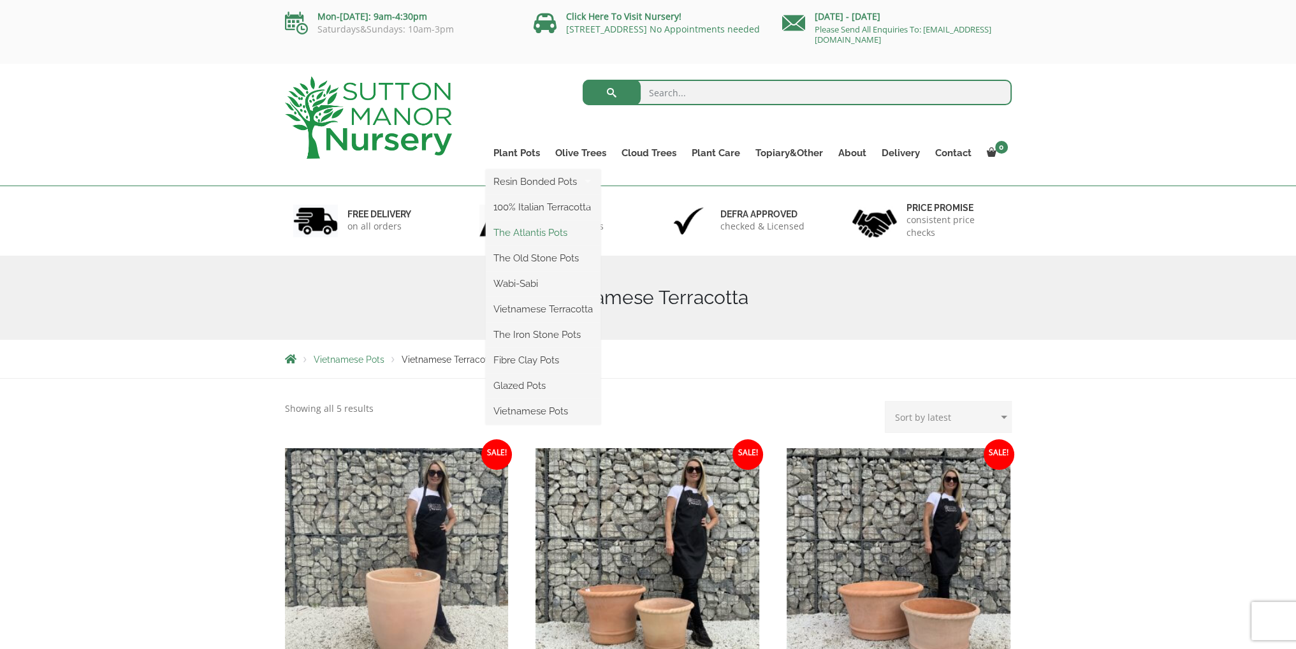
click at [525, 234] on link "The Atlantis Pots" at bounding box center [543, 232] width 115 height 19
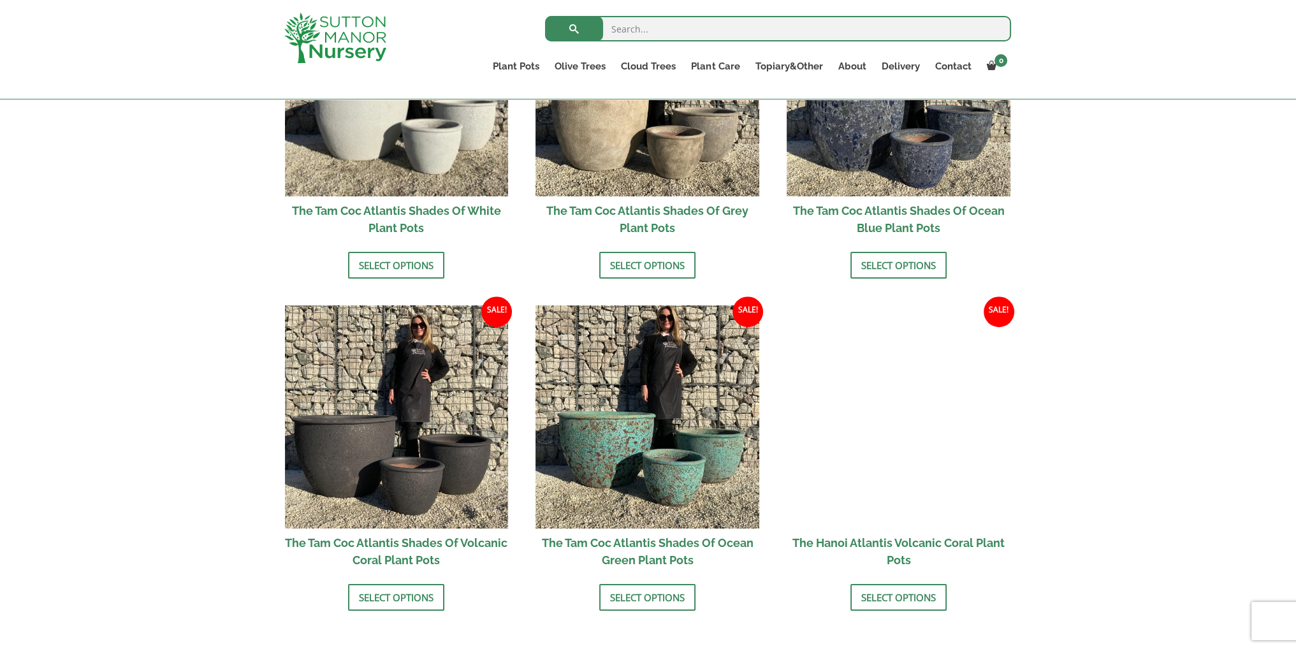
scroll to position [829, 0]
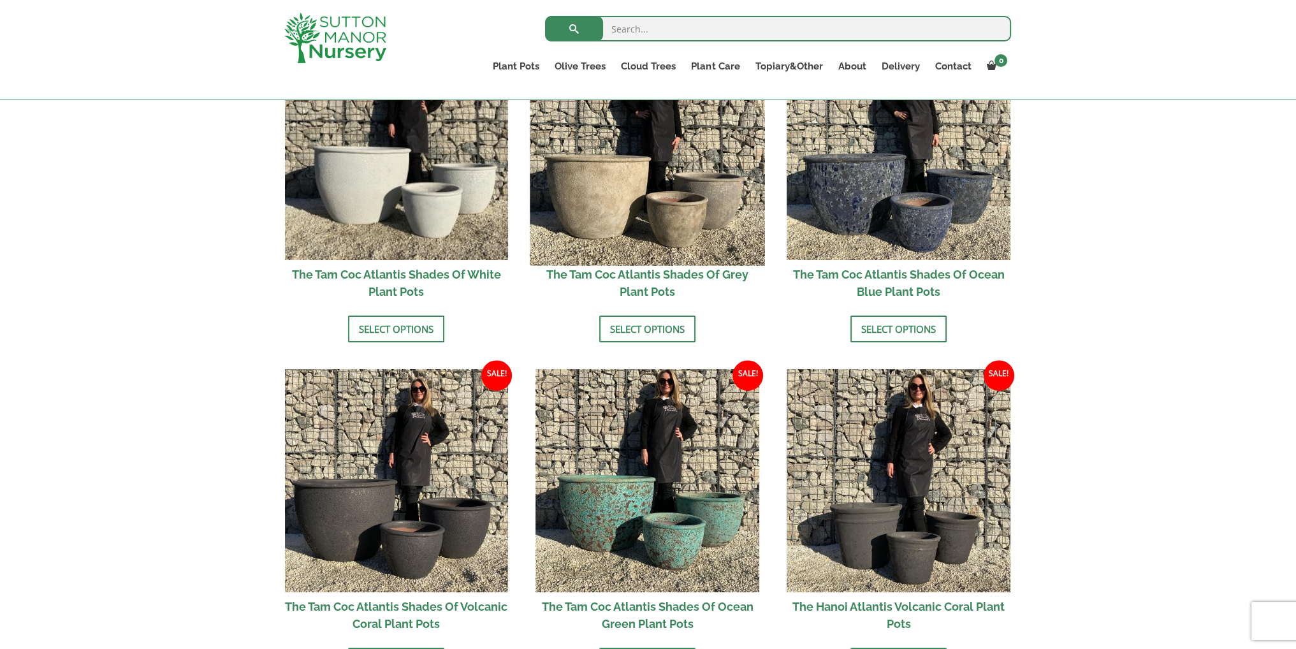
click at [583, 202] on img at bounding box center [647, 148] width 235 height 235
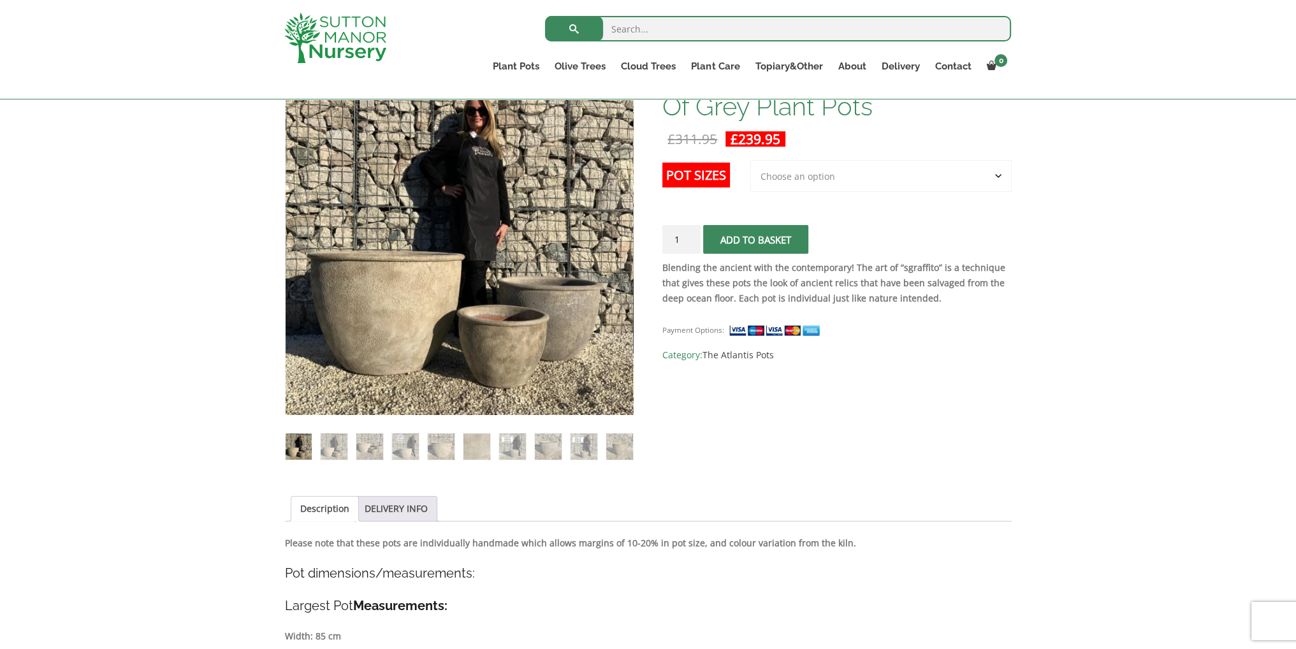
scroll to position [128, 0]
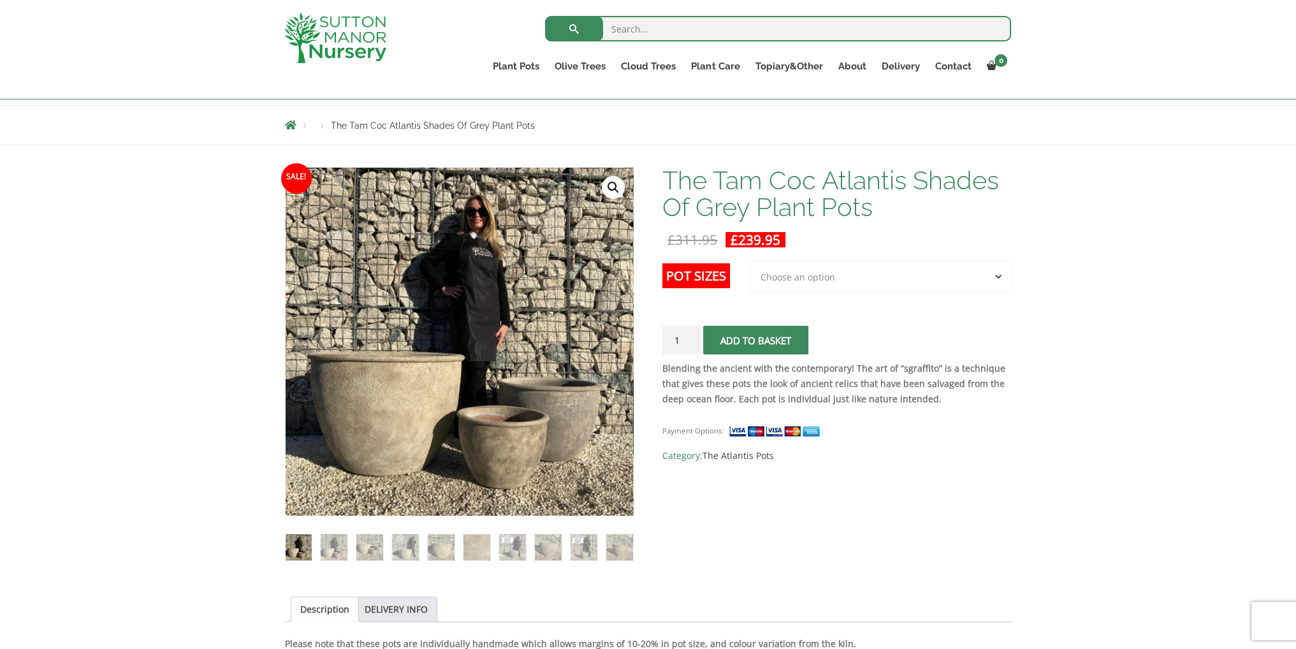
click at [703, 276] on label "Pot Sizes" at bounding box center [696, 275] width 68 height 25
click at [750, 276] on select "Choose an option 3rd to Largest Pot In The Picture" at bounding box center [880, 277] width 261 height 32
click at [768, 275] on select "Choose an option 3rd to Largest Pot In The Picture" at bounding box center [880, 277] width 261 height 32
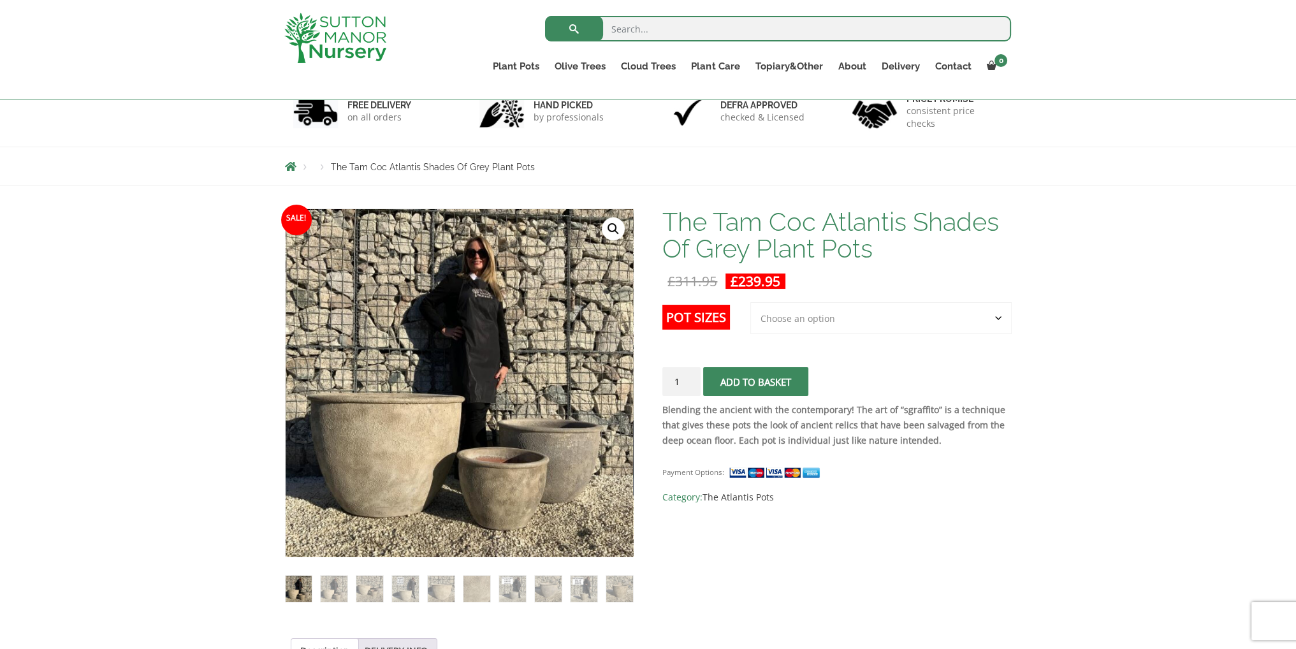
scroll to position [64, 0]
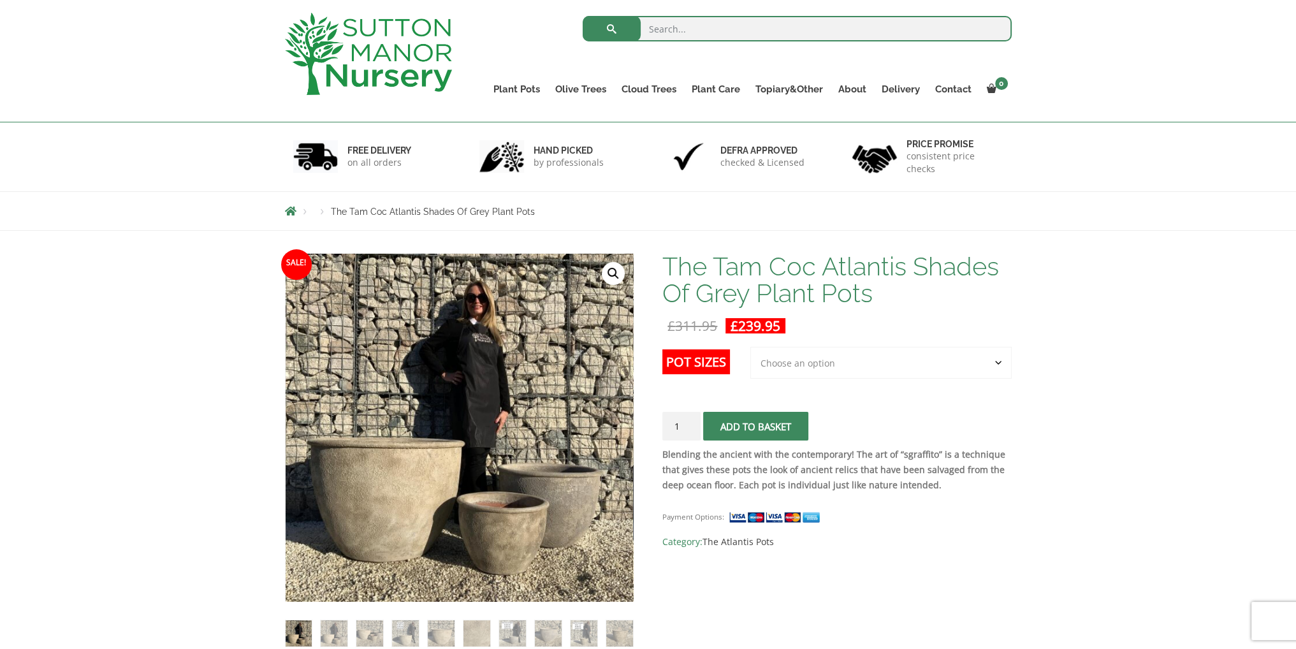
click at [785, 357] on select "Choose an option 3rd to Largest Pot In The Picture" at bounding box center [880, 363] width 261 height 32
select select "3rd to Largest Pot In The Picture"
click at [751, 347] on select "Choose an option 3rd to Largest Pot In The Picture" at bounding box center [880, 363] width 261 height 32
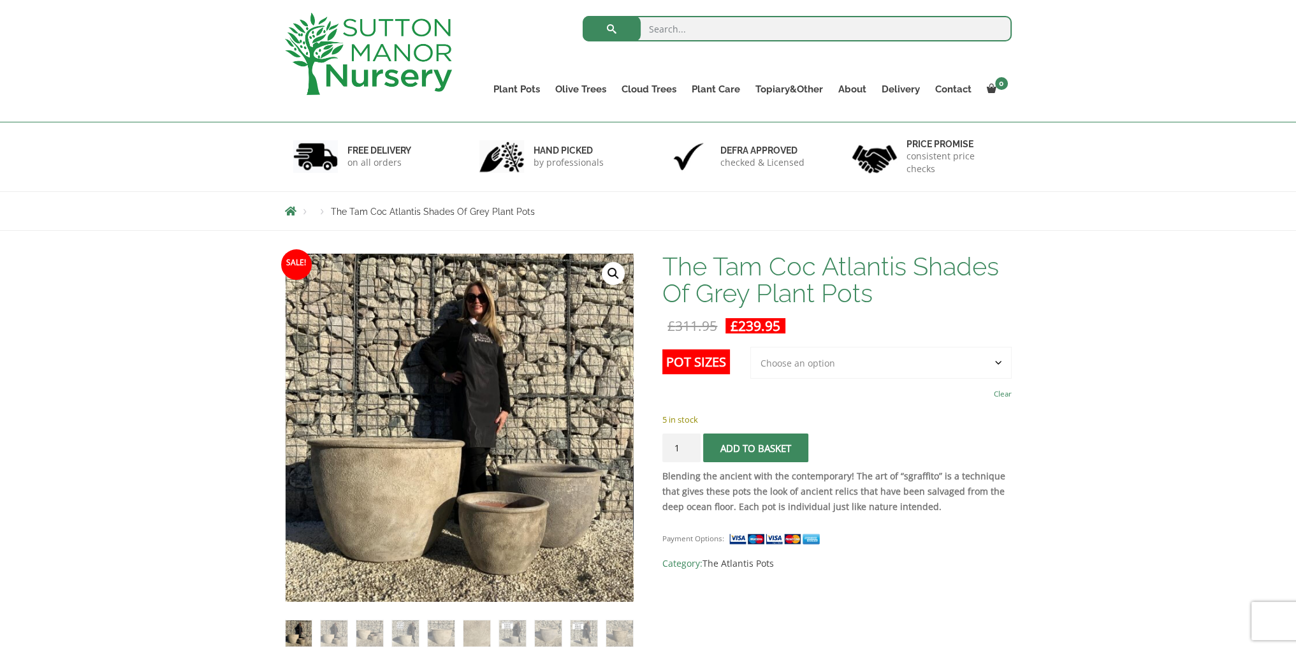
click at [801, 365] on select "Choose an option 3rd to Largest Pot In The Picture" at bounding box center [880, 363] width 261 height 32
select select
click at [751, 347] on select "Choose an option 3rd to Largest Pot In The Picture" at bounding box center [880, 363] width 261 height 32
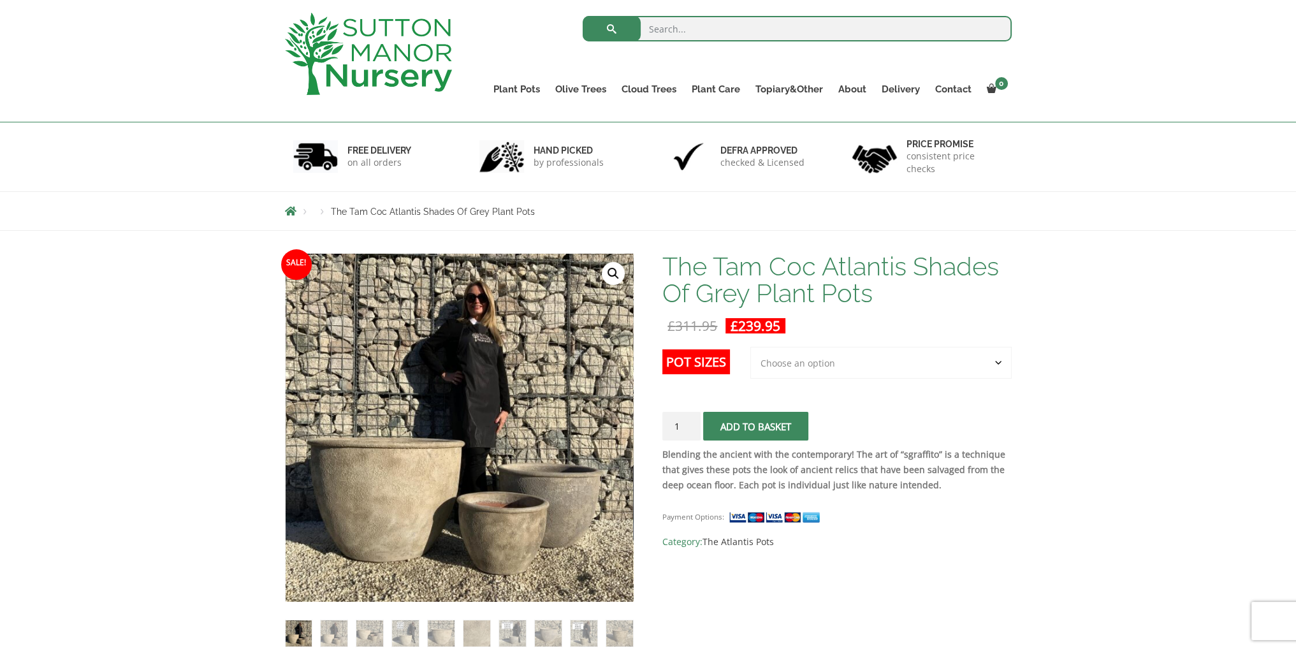
click at [713, 355] on label "Pot Sizes" at bounding box center [696, 361] width 68 height 25
click at [750, 355] on select "Choose an option 3rd to Largest Pot In The Picture" at bounding box center [880, 363] width 261 height 32
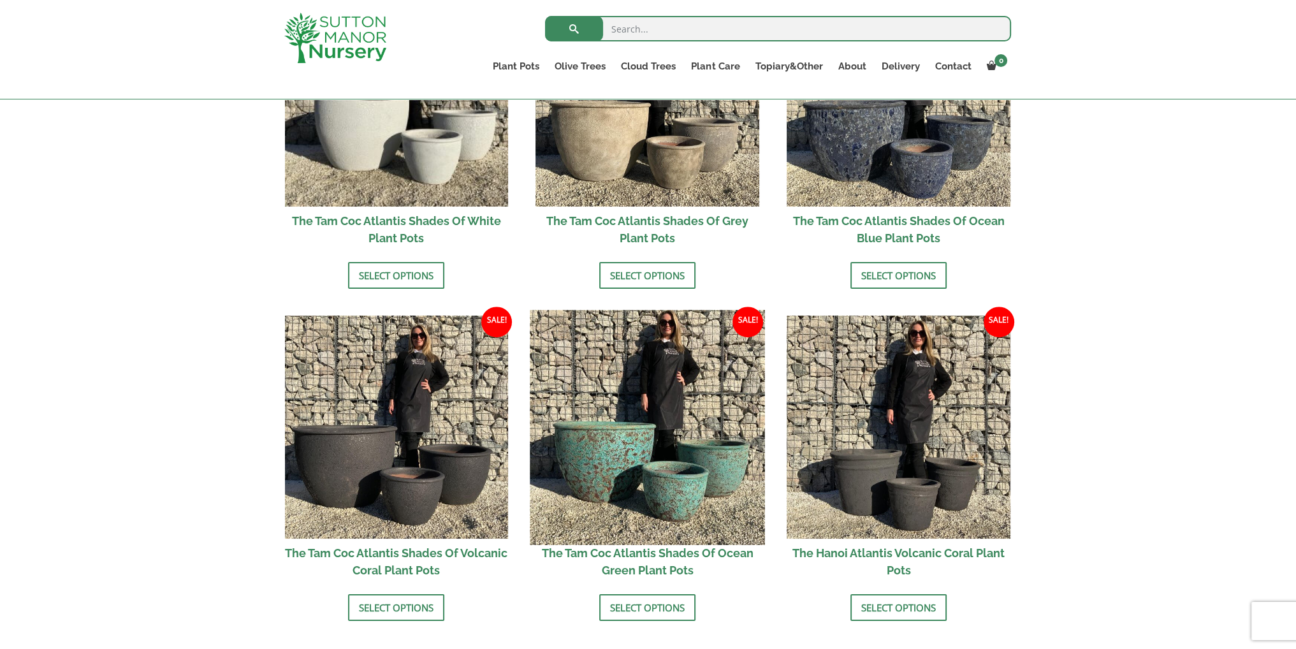
scroll to position [933, 0]
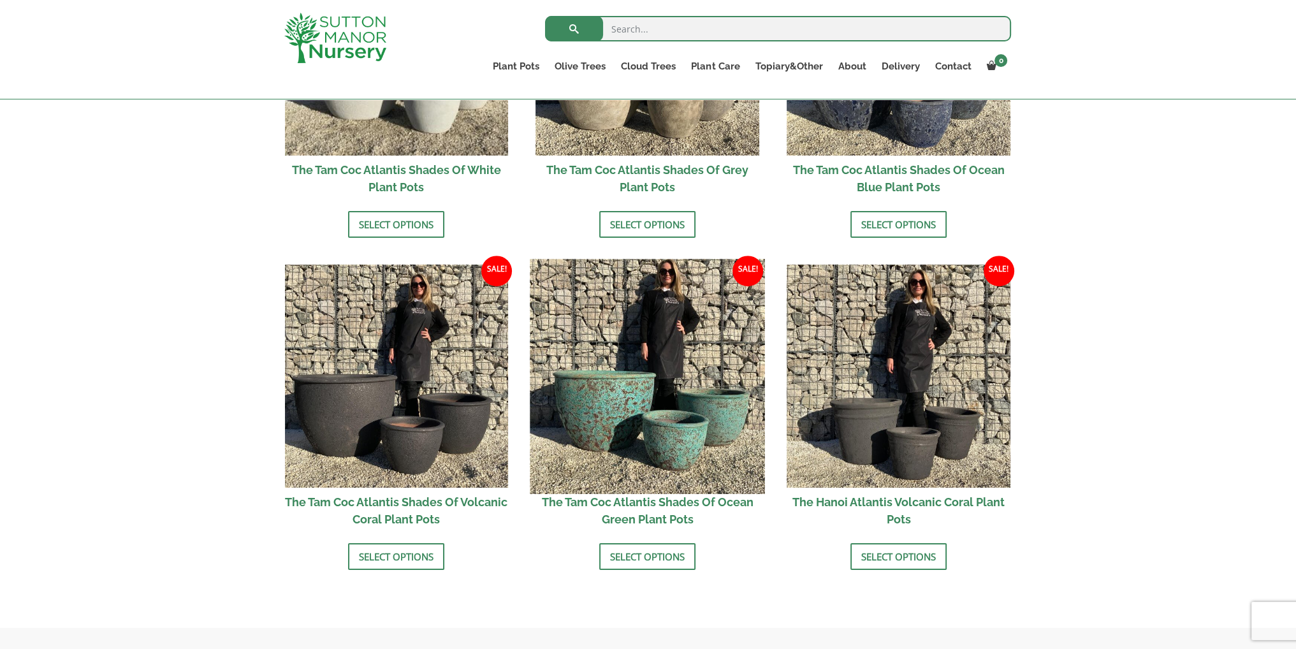
click at [620, 419] on img at bounding box center [647, 376] width 235 height 235
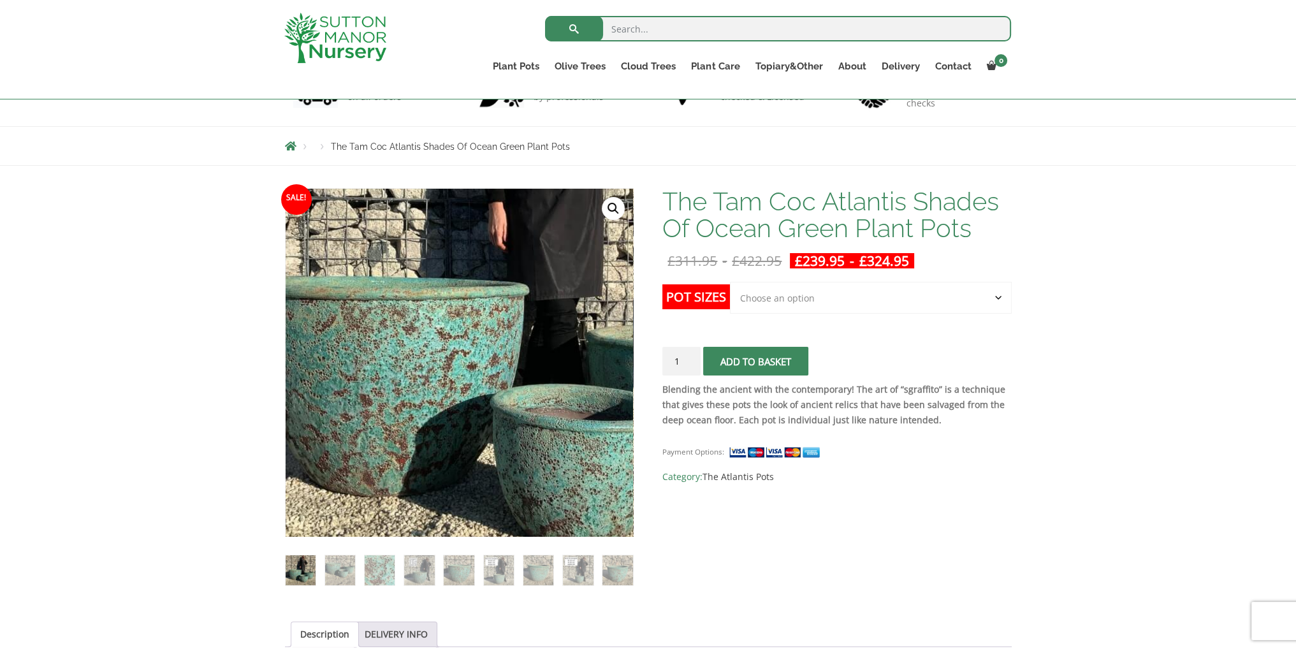
scroll to position [128, 0]
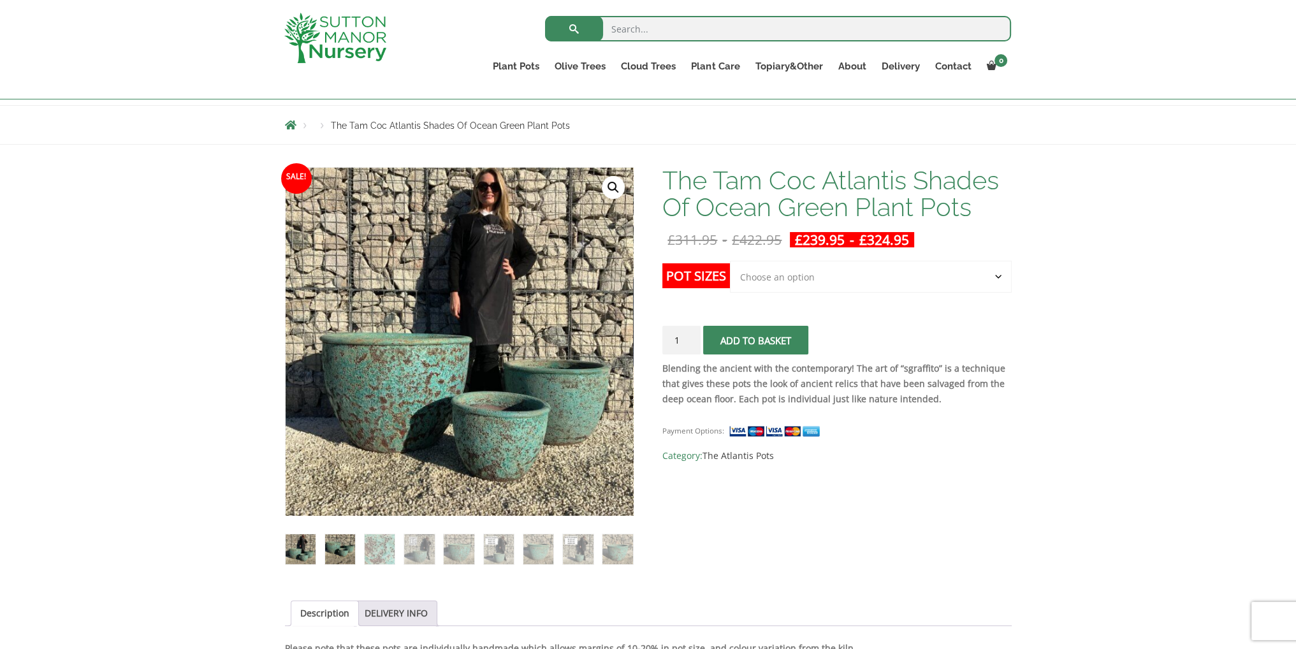
click at [332, 544] on img at bounding box center [340, 549] width 30 height 30
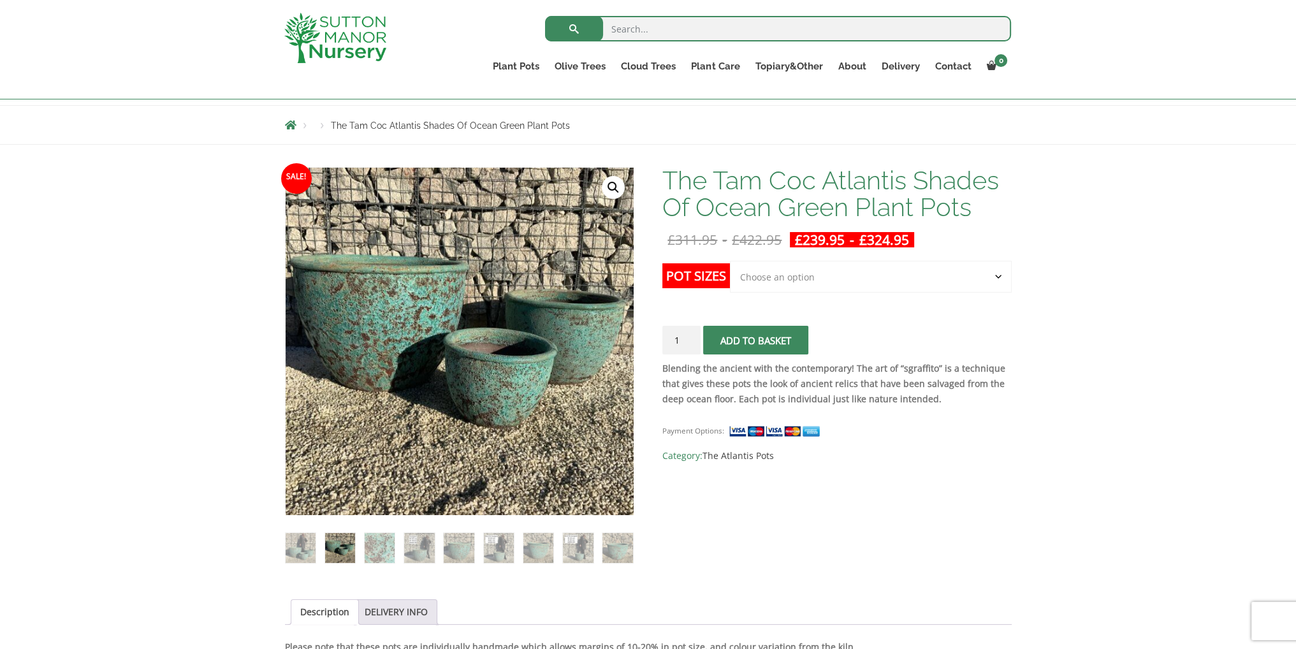
click at [769, 284] on select "Choose an option Click here to buy the 3rd to Largest Pot In The Picture Click …" at bounding box center [870, 277] width 281 height 32
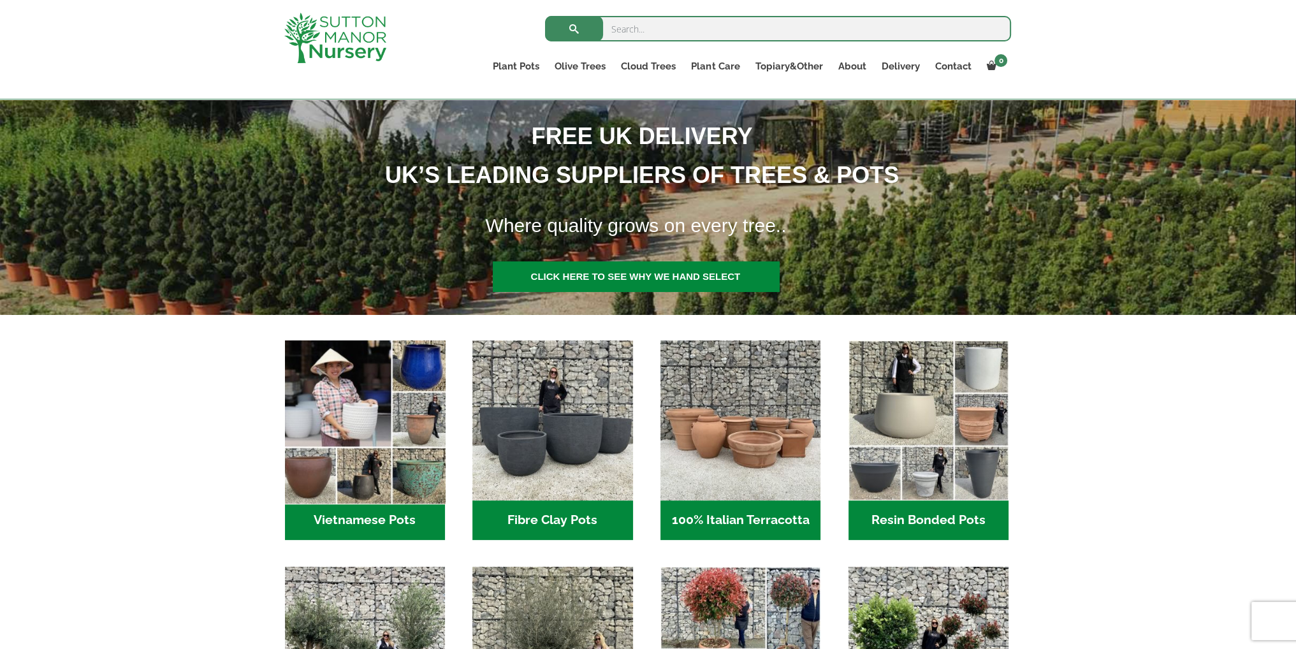
scroll to position [191, 0]
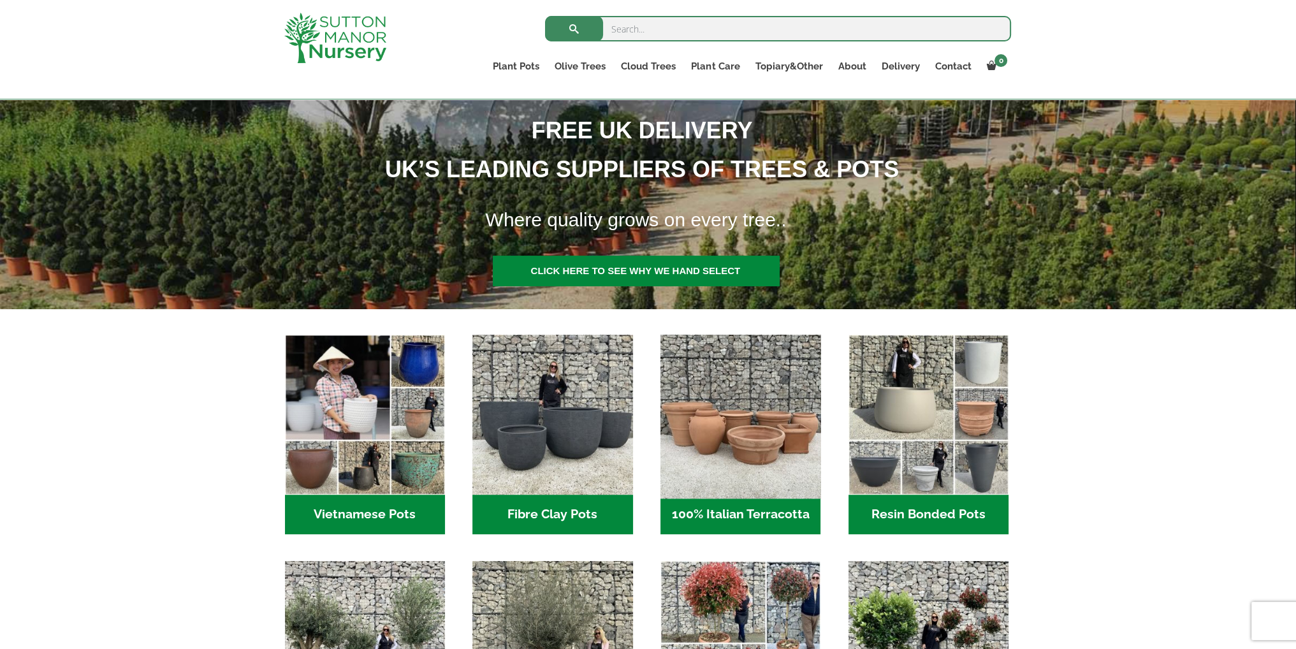
click at [724, 472] on img "Visit product category 100% Italian Terracotta" at bounding box center [741, 415] width 168 height 168
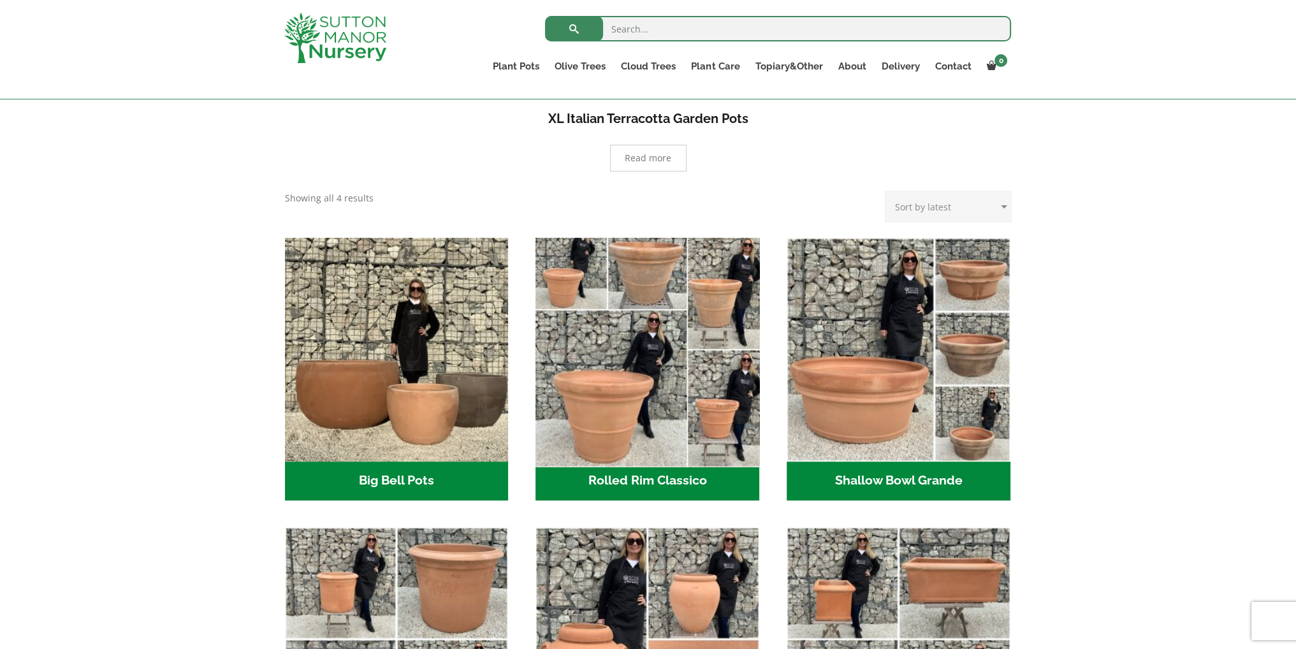
scroll to position [383, 0]
